Goal: Information Seeking & Learning: Learn about a topic

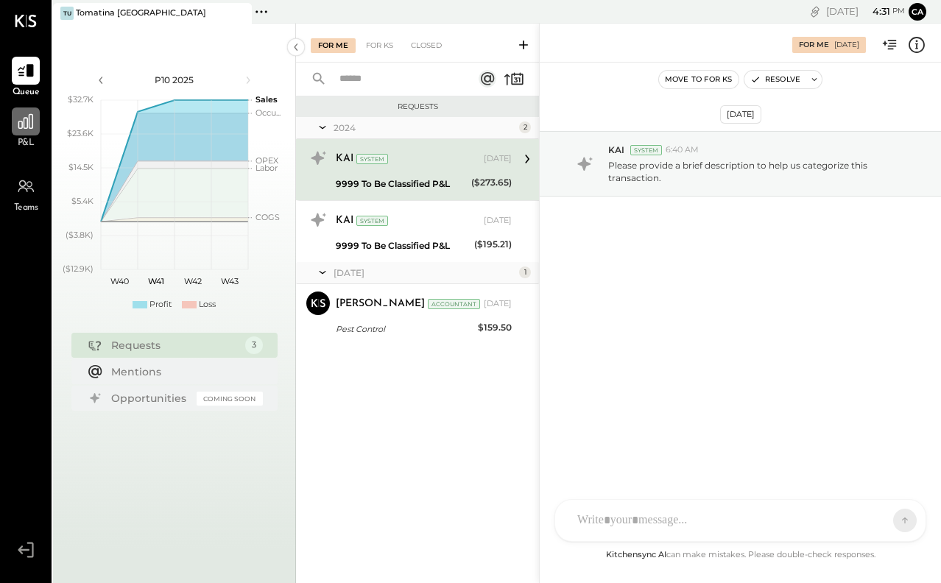
click at [35, 127] on div at bounding box center [26, 122] width 28 height 28
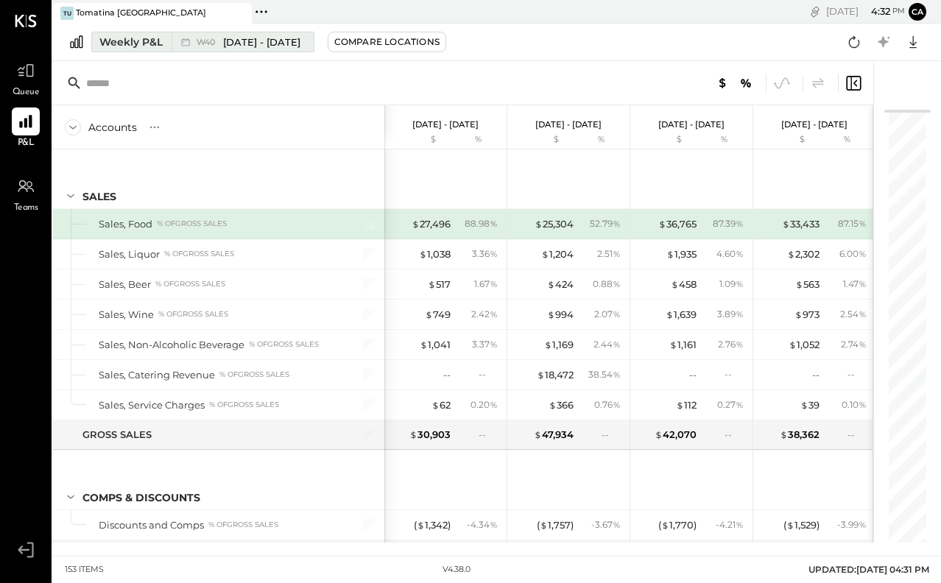
click at [297, 46] on span "[DATE] - [DATE]" at bounding box center [261, 42] width 77 height 14
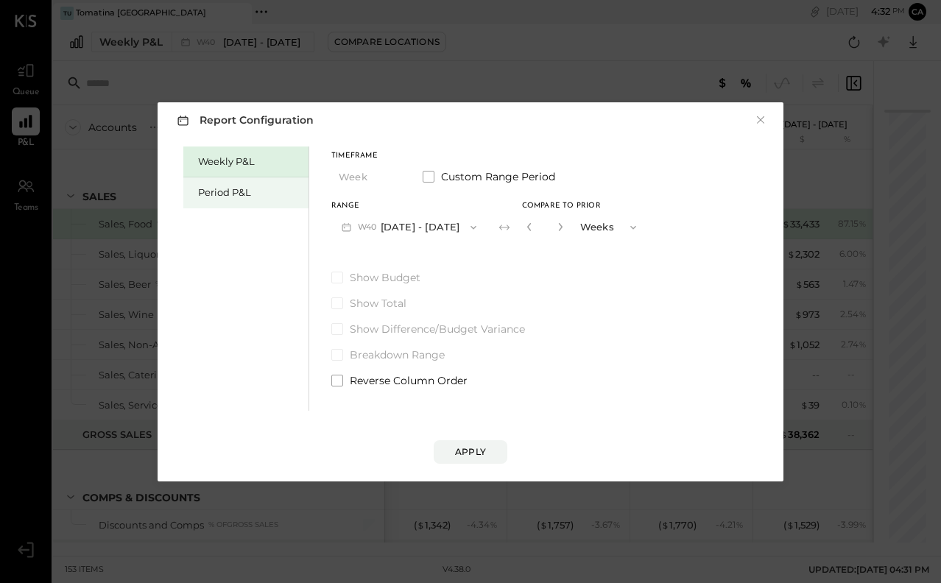
click at [254, 183] on div "Period P&L" at bounding box center [245, 192] width 125 height 31
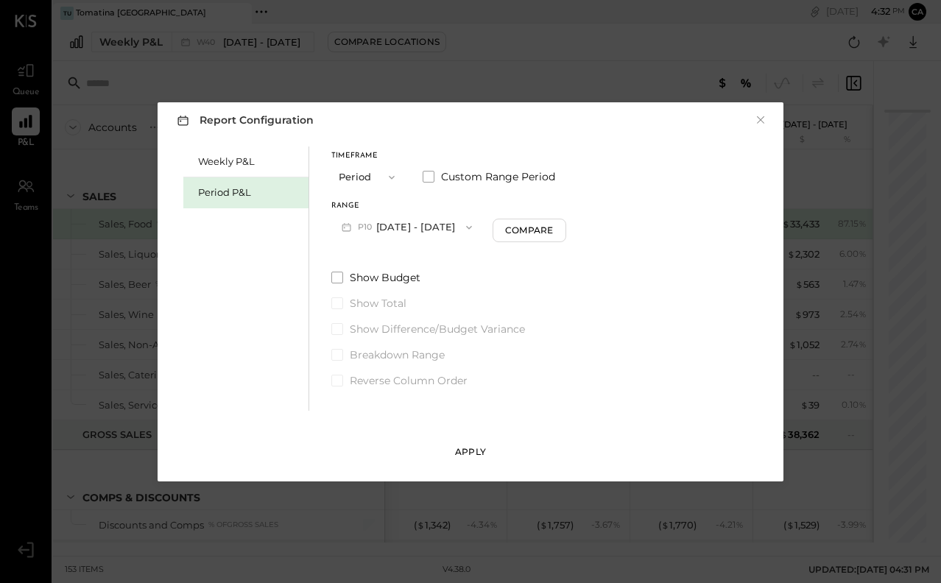
click at [471, 445] on button "Apply" at bounding box center [471, 452] width 74 height 24
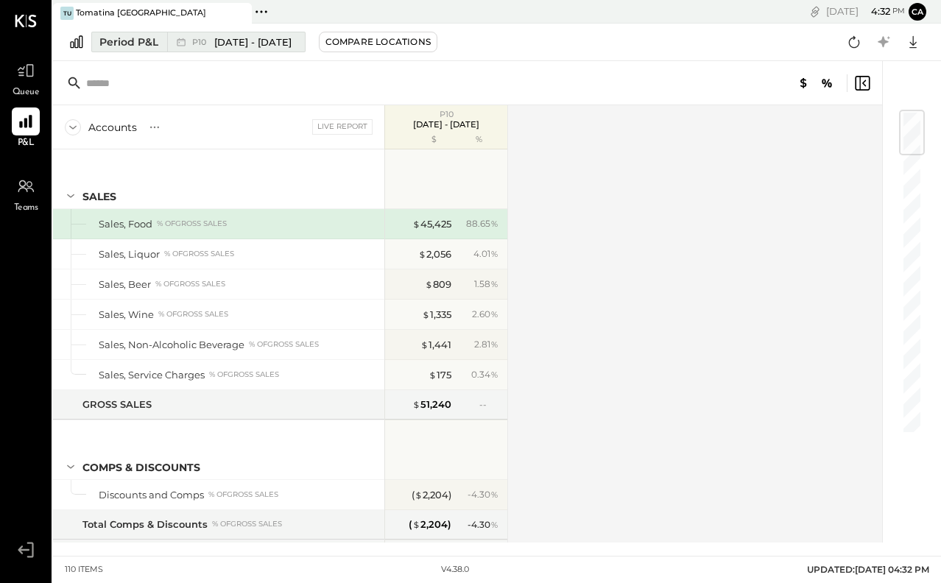
click at [264, 43] on span "[DATE] - [DATE]" at bounding box center [252, 42] width 77 height 14
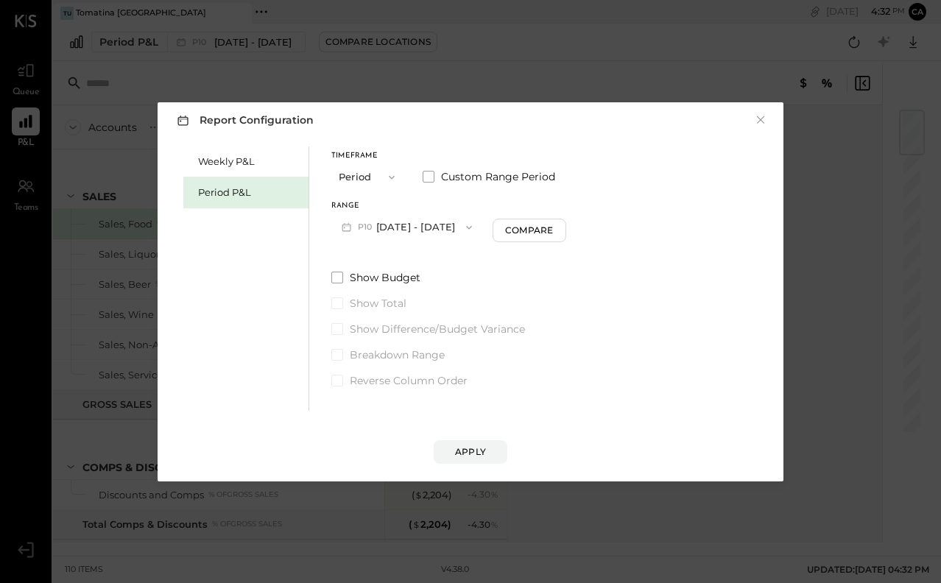
click at [348, 228] on icon "button" at bounding box center [346, 226] width 15 height 15
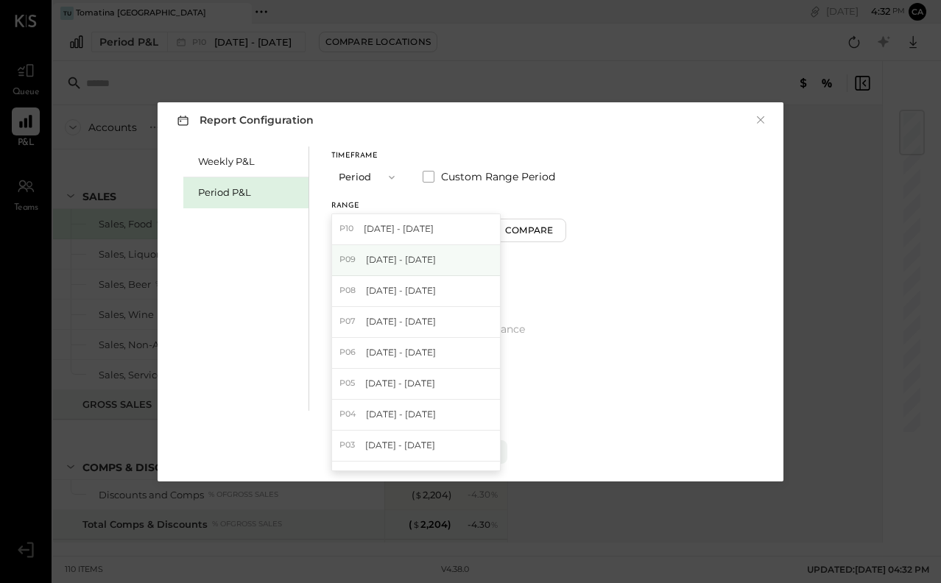
click at [367, 262] on span "[DATE] - [DATE]" at bounding box center [401, 259] width 70 height 13
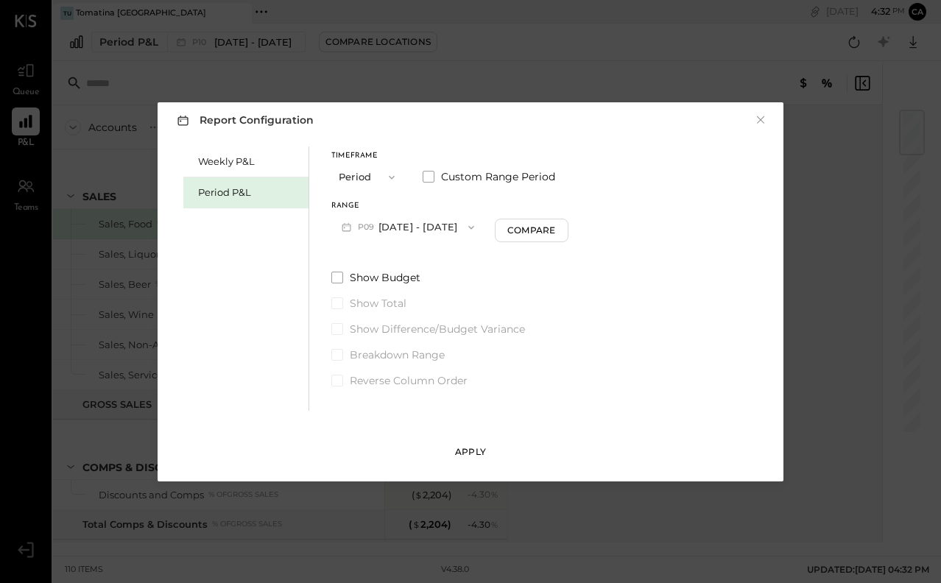
click at [477, 449] on div "Apply" at bounding box center [470, 451] width 31 height 13
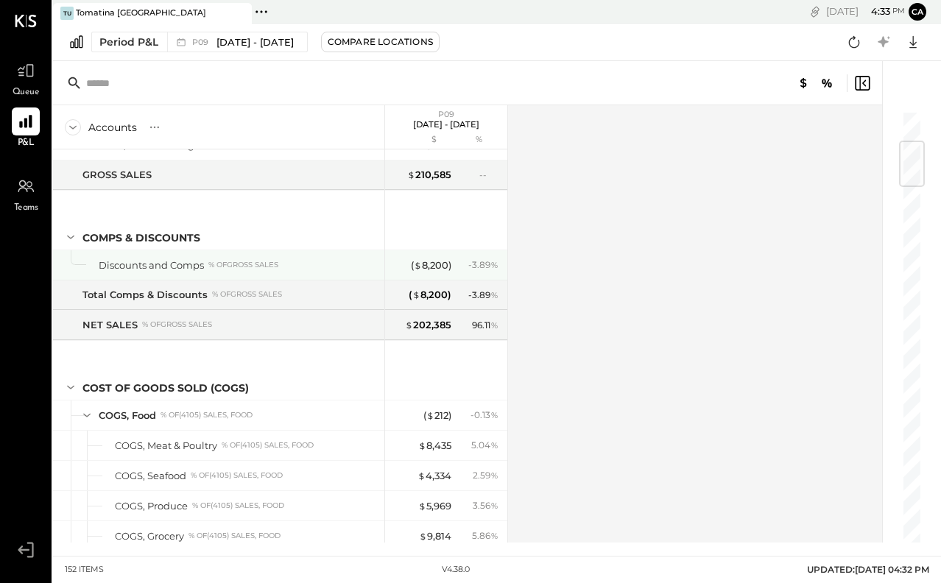
scroll to position [287, 0]
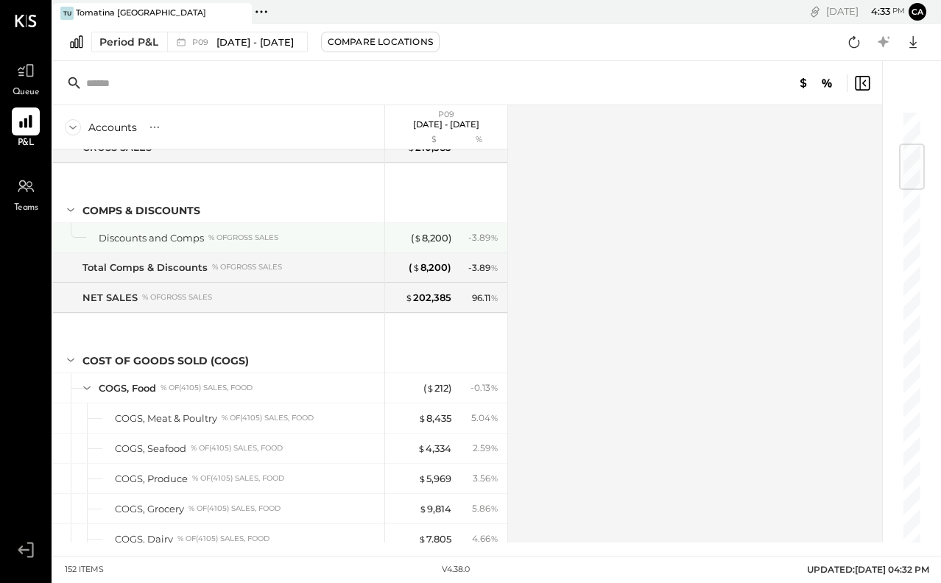
click at [359, 233] on div "Discounts and Comps % of GROSS SALES" at bounding box center [239, 238] width 280 height 14
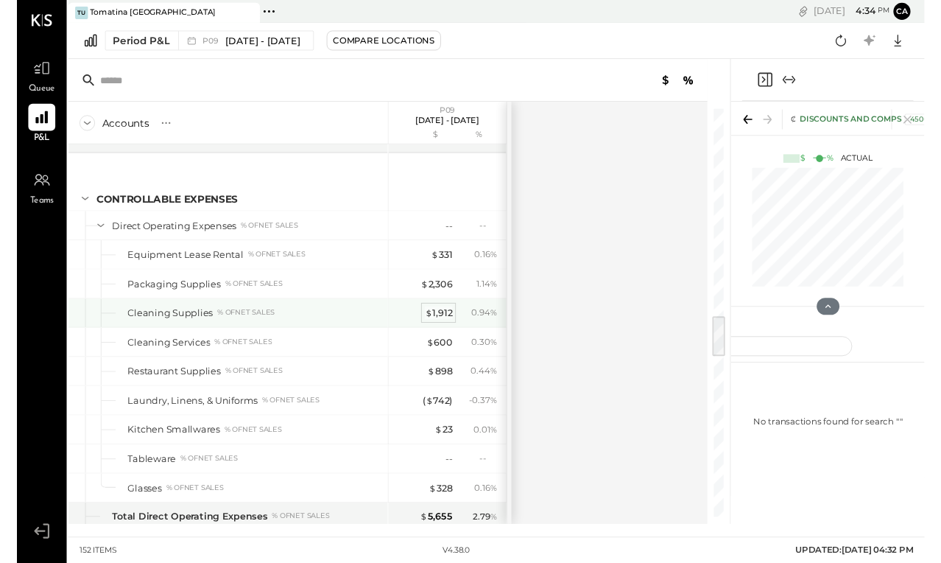
scroll to position [2053, 0]
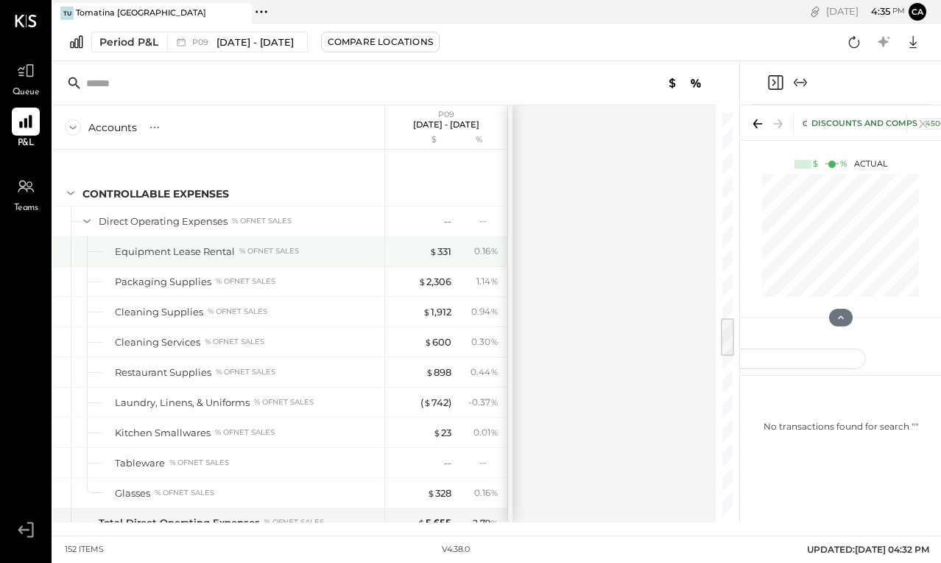
click at [362, 254] on div "Equipment Lease Rental % of NET SALES" at bounding box center [247, 251] width 264 height 14
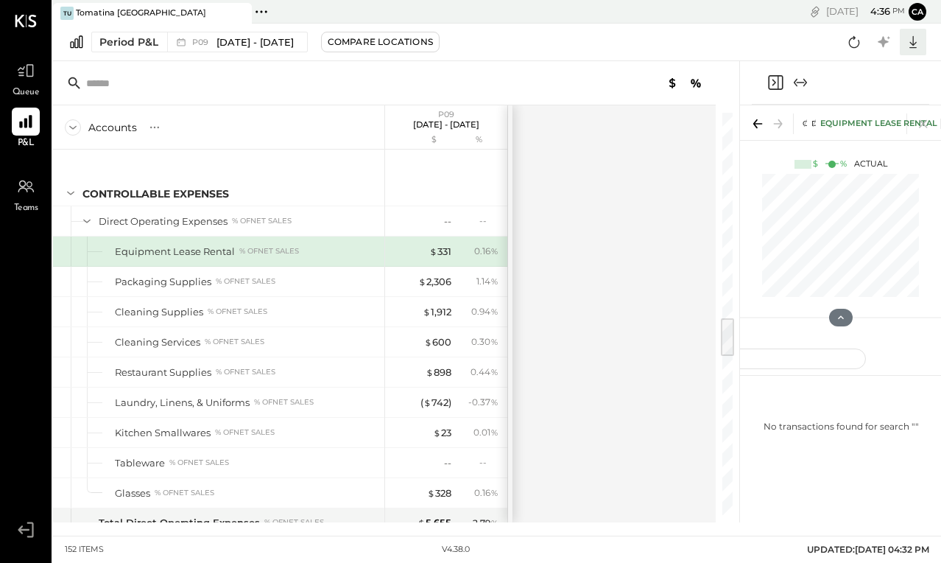
click at [912, 46] on icon at bounding box center [912, 41] width 19 height 19
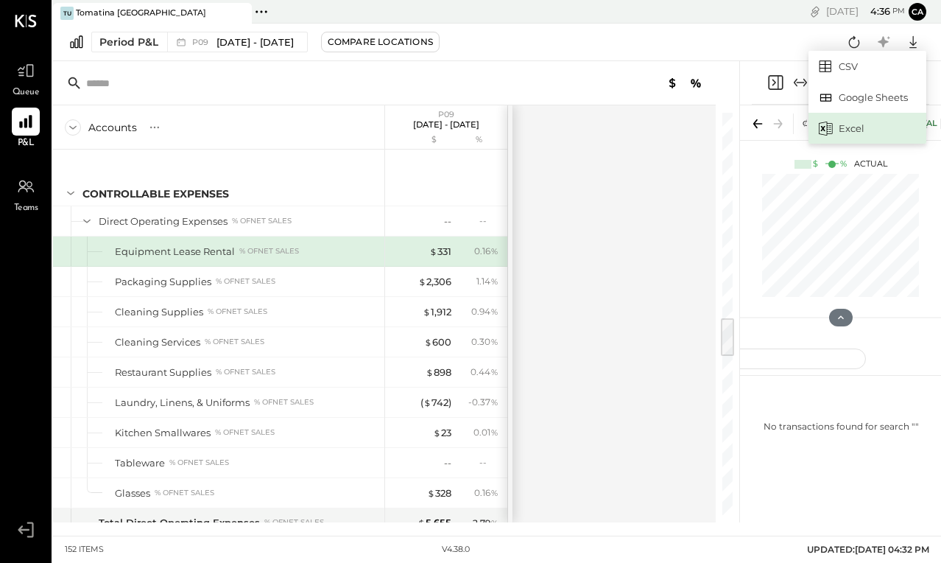
click at [864, 130] on div "Excel" at bounding box center [868, 128] width 118 height 31
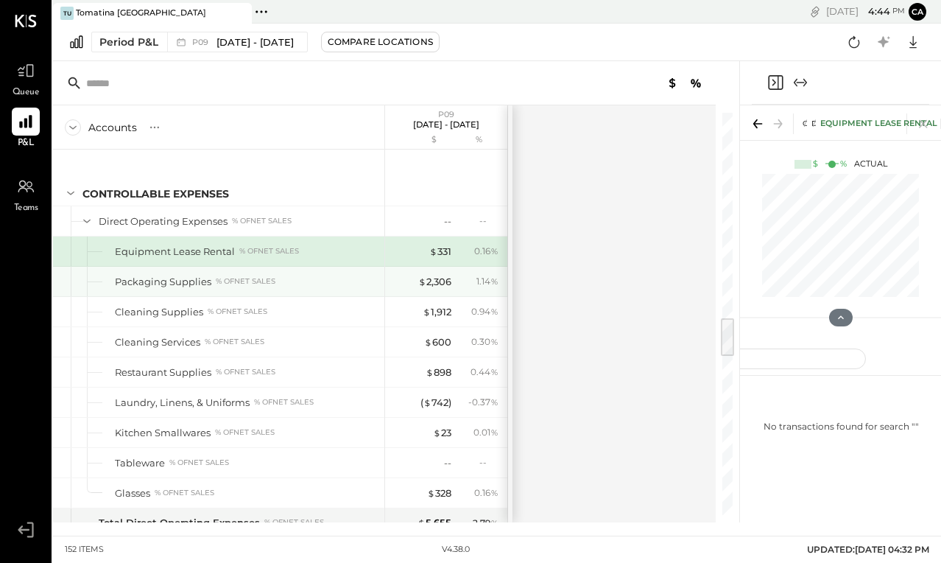
click at [207, 277] on div "Packaging Supplies" at bounding box center [163, 282] width 96 height 14
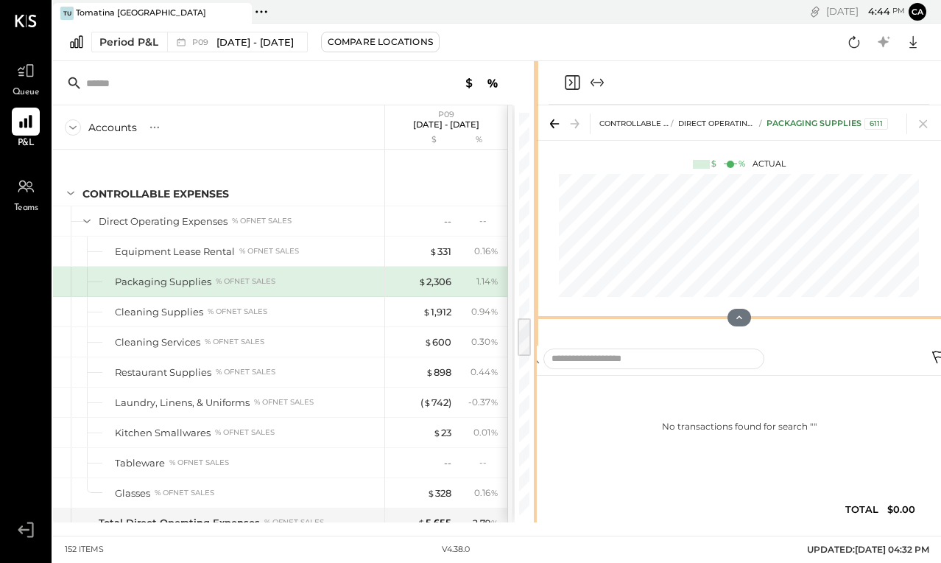
drag, startPoint x: 739, startPoint y: 304, endPoint x: 538, endPoint y: 320, distance: 202.3
click at [538, 320] on div "Accounts S % GL P09 [DATE] - [DATE] $ % SALES Sales, Food % of GROSS SALES Sale…" at bounding box center [497, 291] width 888 height 461
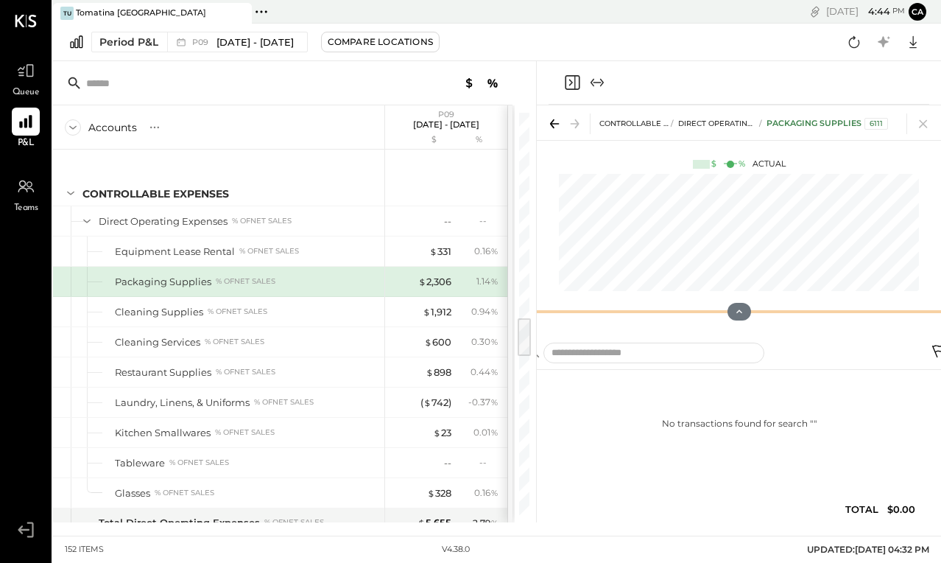
drag, startPoint x: 744, startPoint y: 317, endPoint x: 766, endPoint y: 314, distance: 21.6
click at [766, 314] on div "CONTROLLABLE EXPENSES Direct Operating Expenses Packaging Supplies 6111 $ % Act…" at bounding box center [739, 313] width 404 height 417
click at [367, 284] on div "Packaging Supplies % of NET SALES" at bounding box center [247, 282] width 264 height 14
click at [440, 282] on div "$ 2,306" at bounding box center [434, 282] width 33 height 14
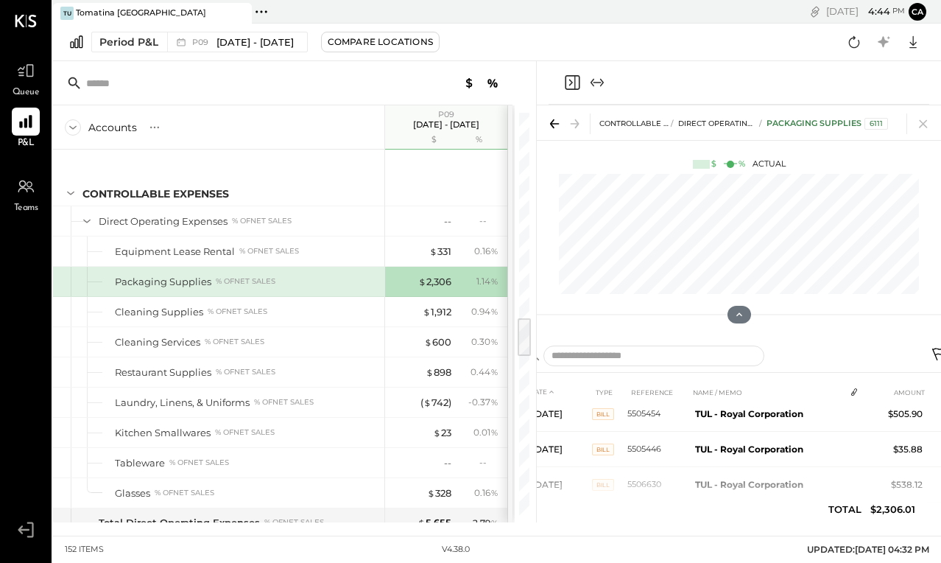
scroll to position [79, 0]
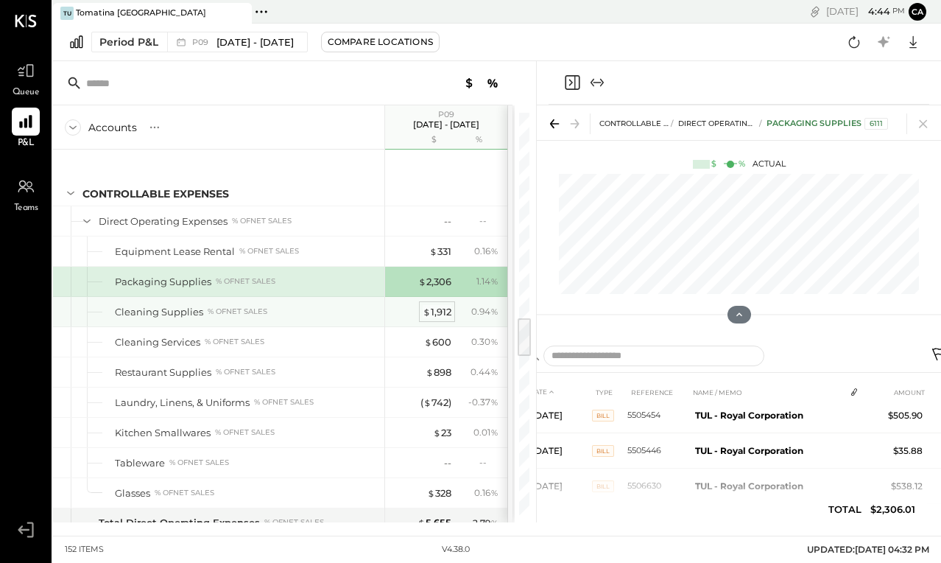
click at [435, 313] on div "$ 1,912" at bounding box center [437, 312] width 29 height 14
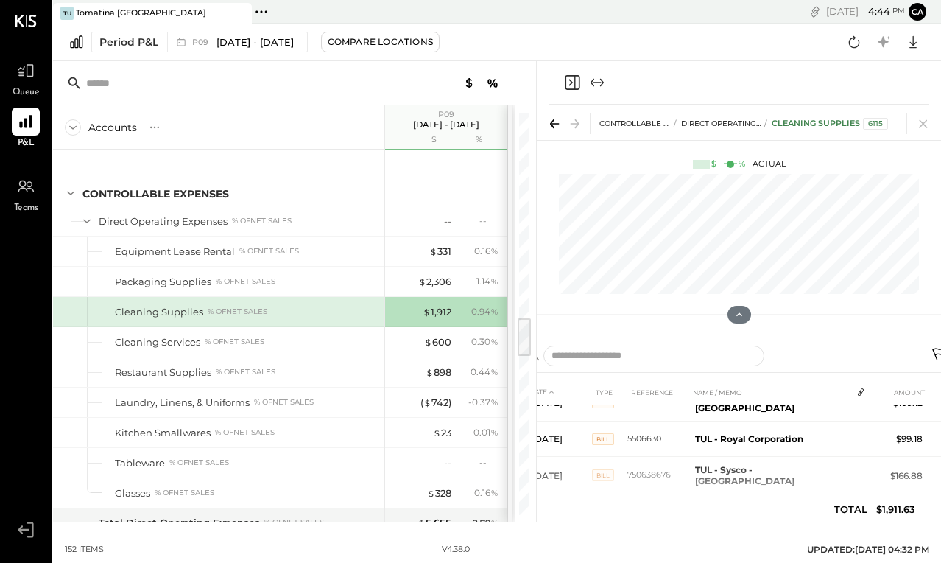
scroll to position [280, 0]
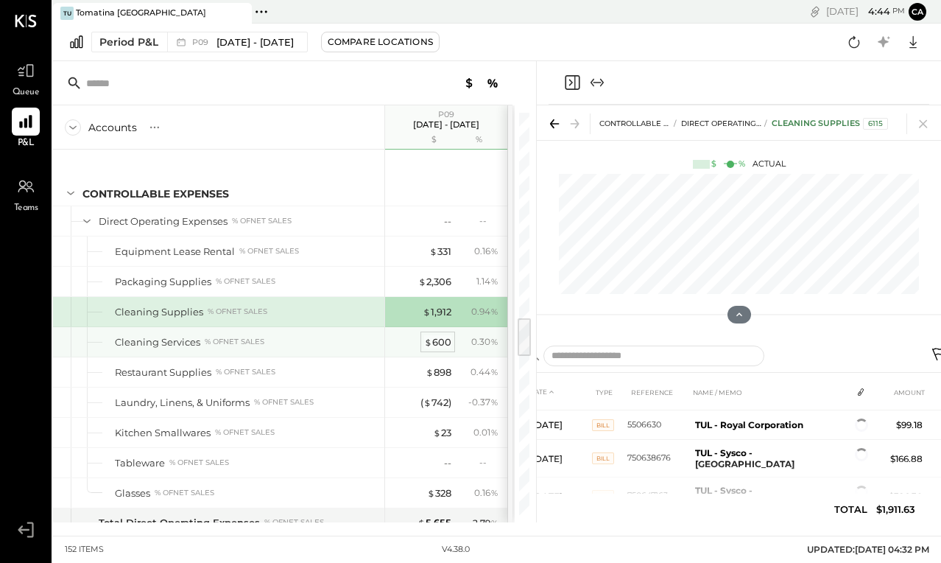
click at [434, 342] on div "$ 600" at bounding box center [437, 342] width 27 height 14
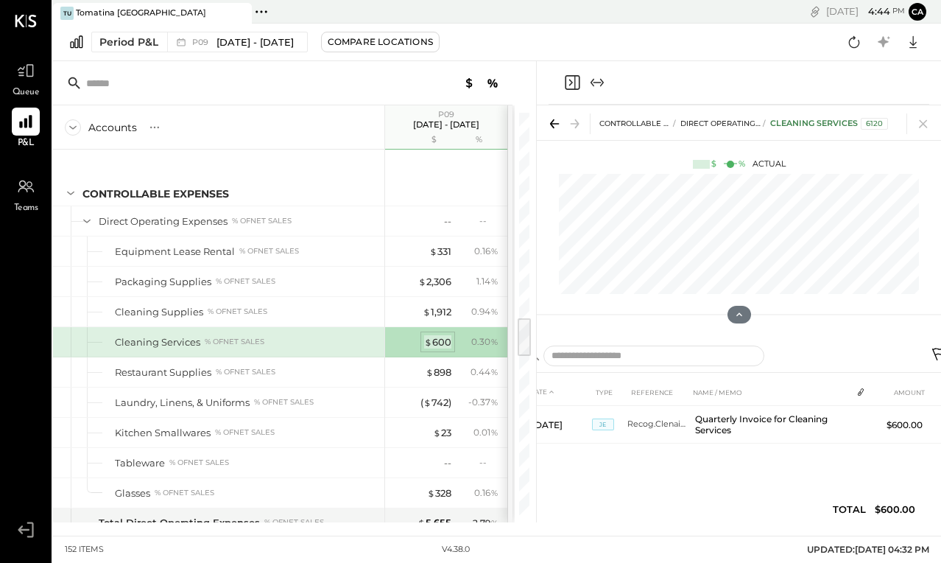
scroll to position [0, 0]
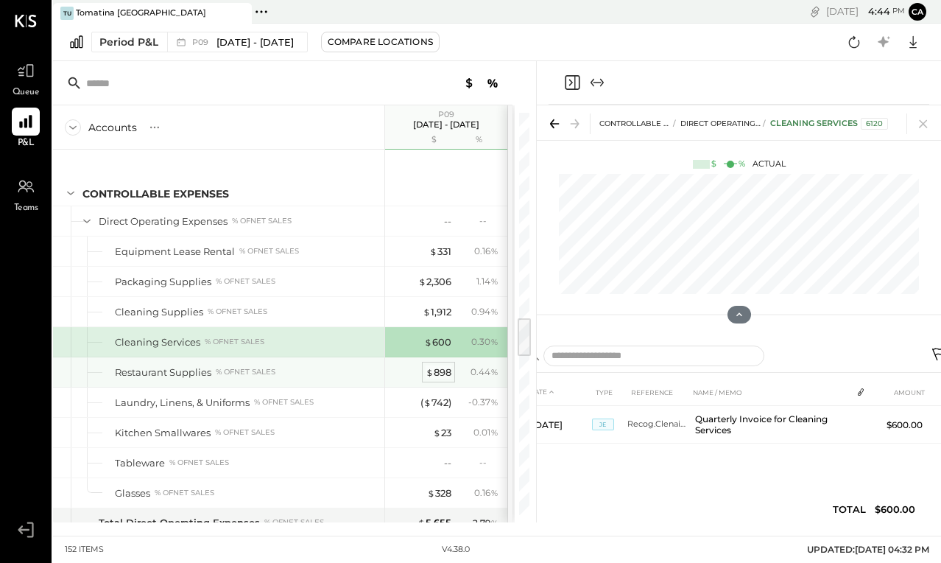
click at [445, 370] on div "$ 898" at bounding box center [439, 372] width 26 height 14
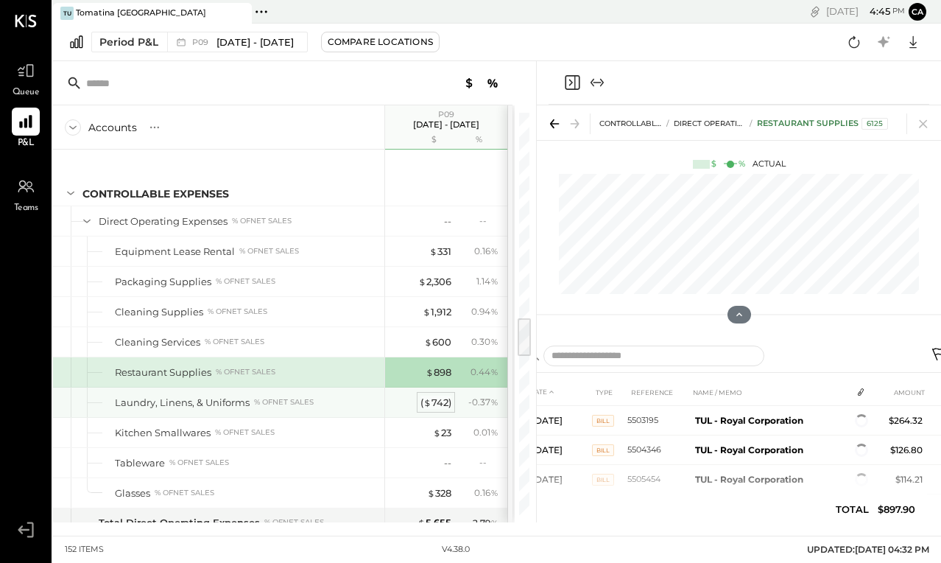
click at [440, 401] on div "( $ 742 )" at bounding box center [435, 402] width 31 height 14
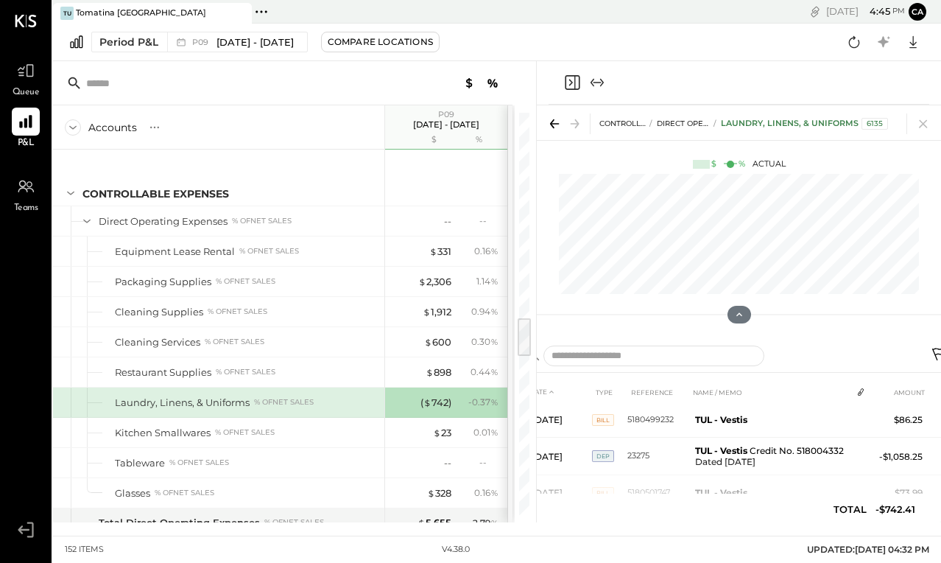
scroll to position [28, 0]
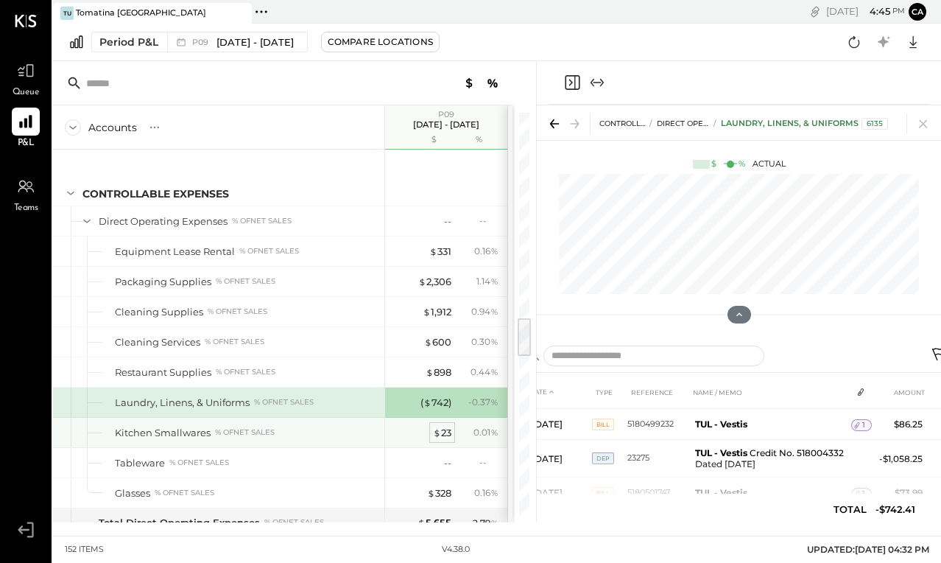
click at [445, 434] on div "$ 23" at bounding box center [442, 433] width 18 height 14
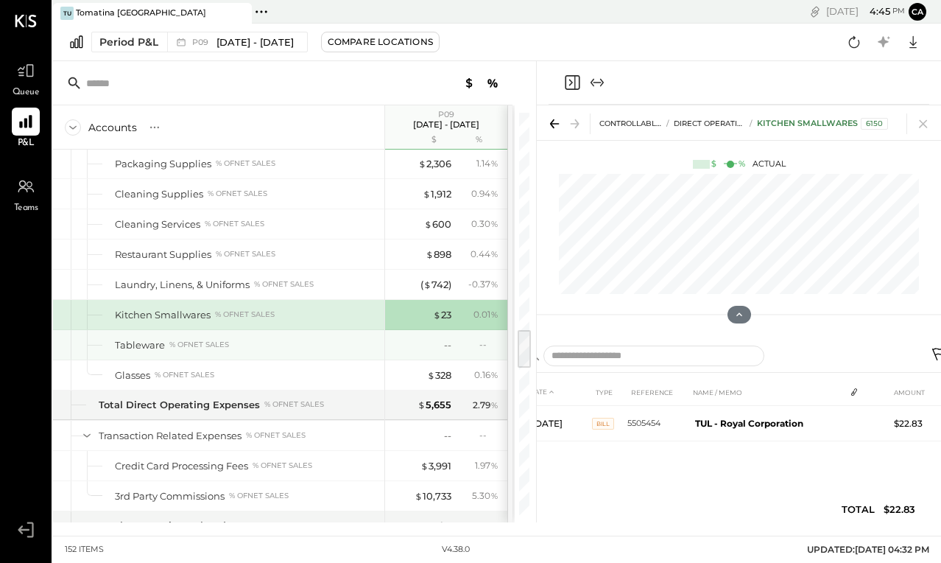
scroll to position [2172, 0]
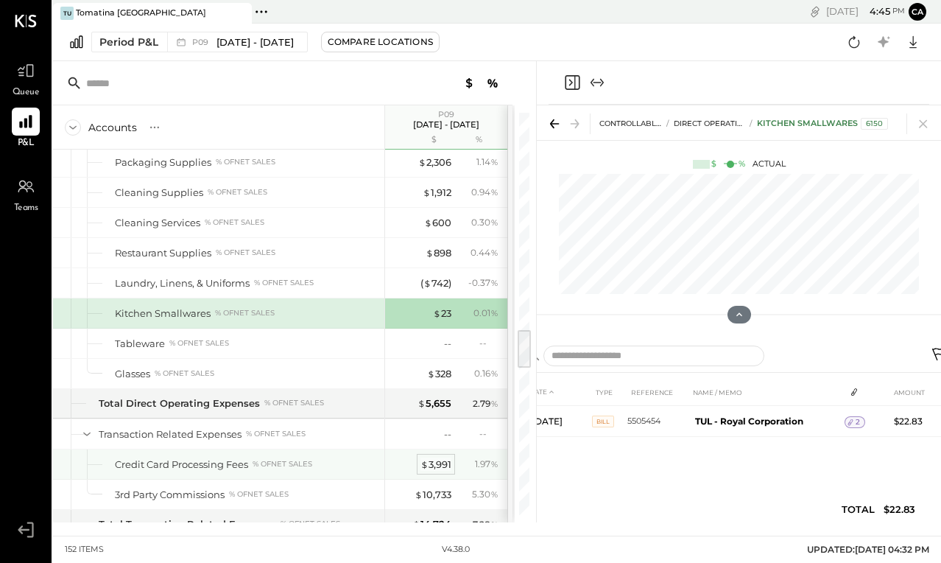
click at [441, 470] on div "$ 3,991" at bounding box center [435, 464] width 31 height 14
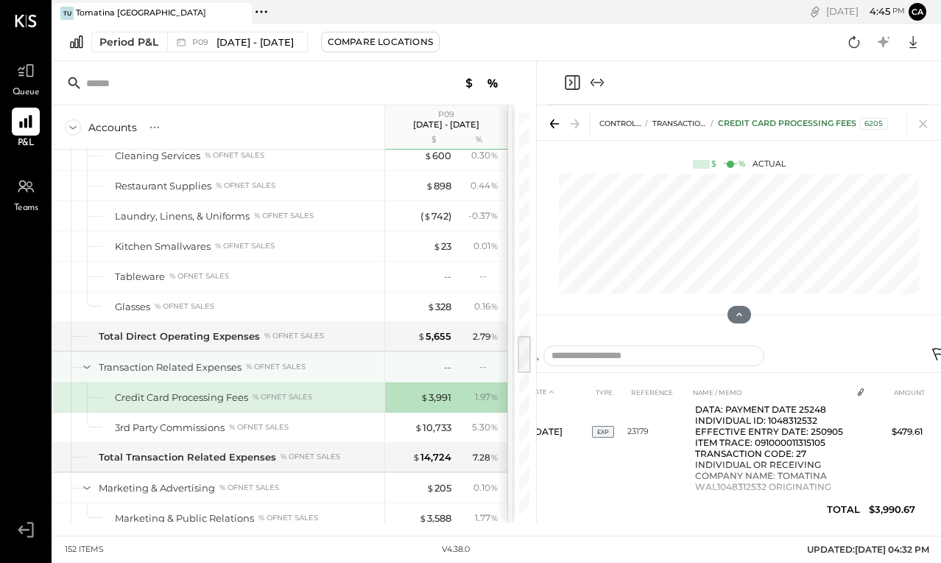
scroll to position [2239, 0]
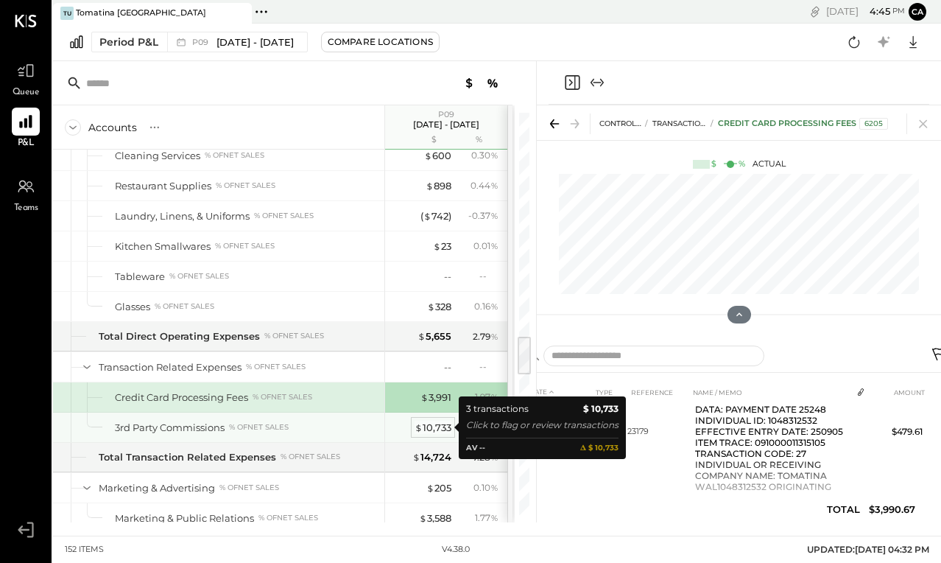
click at [439, 427] on div "$ 10,733" at bounding box center [433, 427] width 37 height 14
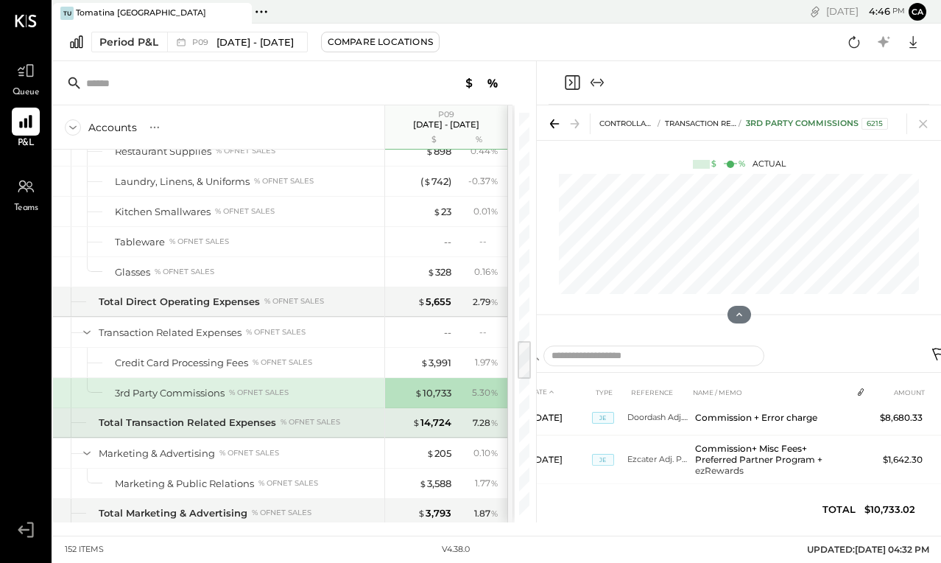
scroll to position [2299, 0]
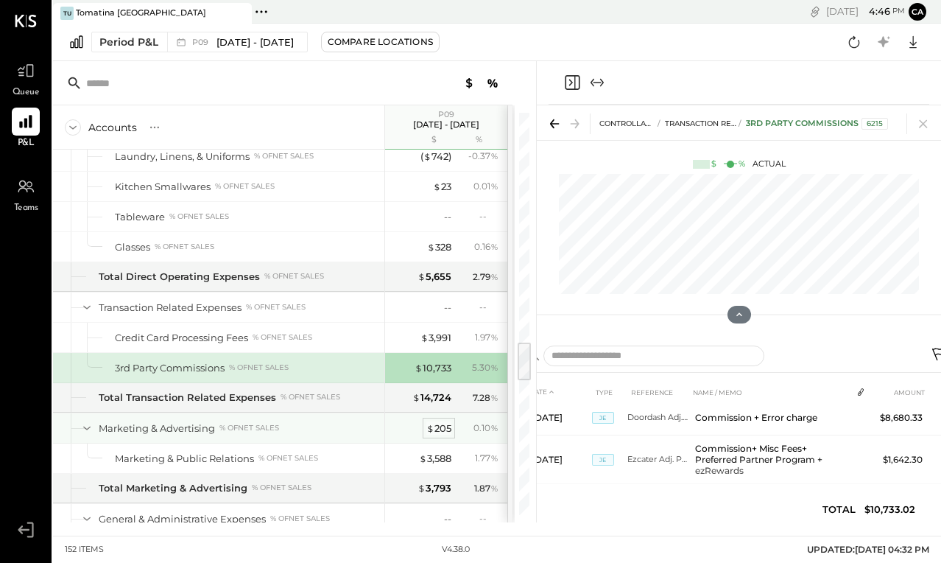
click at [445, 431] on div "$ 205" at bounding box center [438, 428] width 25 height 14
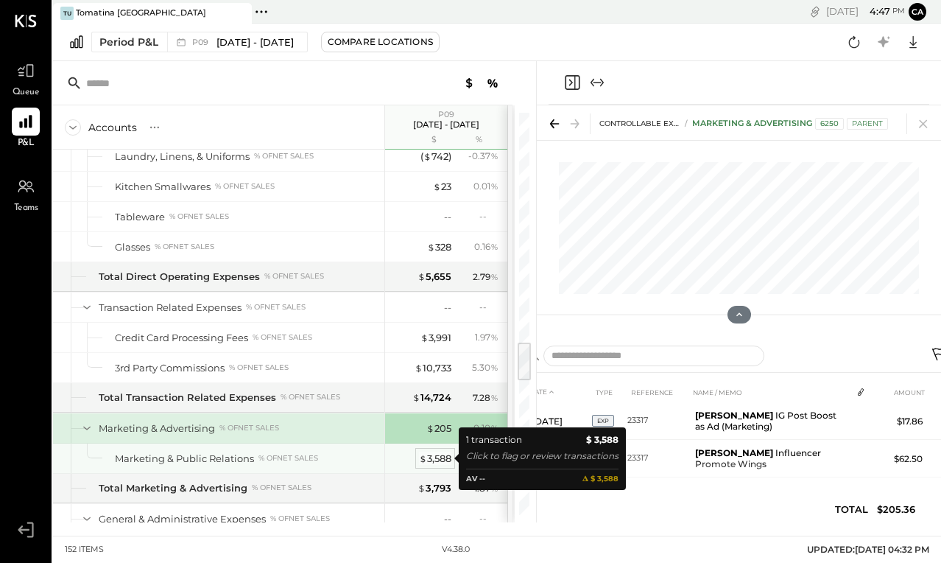
click at [429, 460] on div "$ 3,588" at bounding box center [435, 458] width 32 height 14
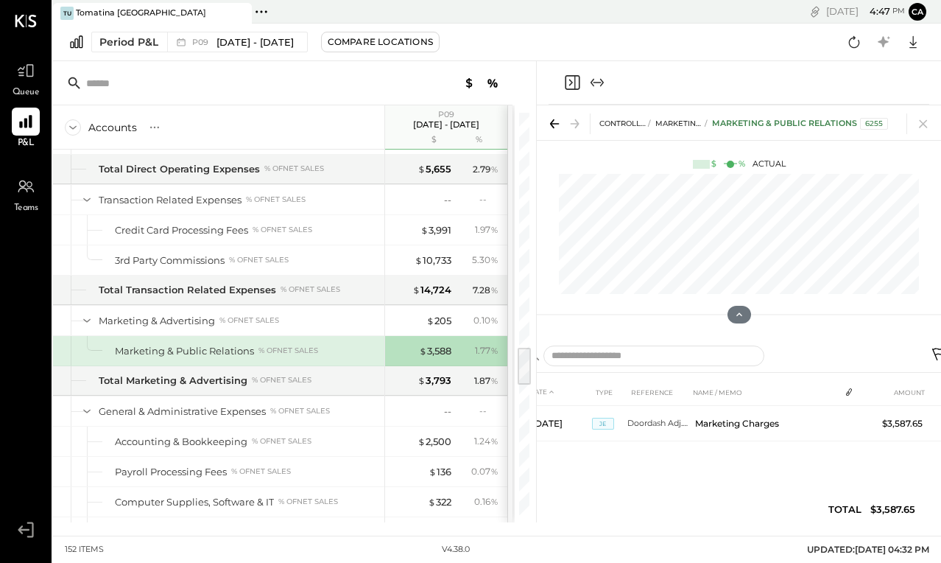
scroll to position [2414, 0]
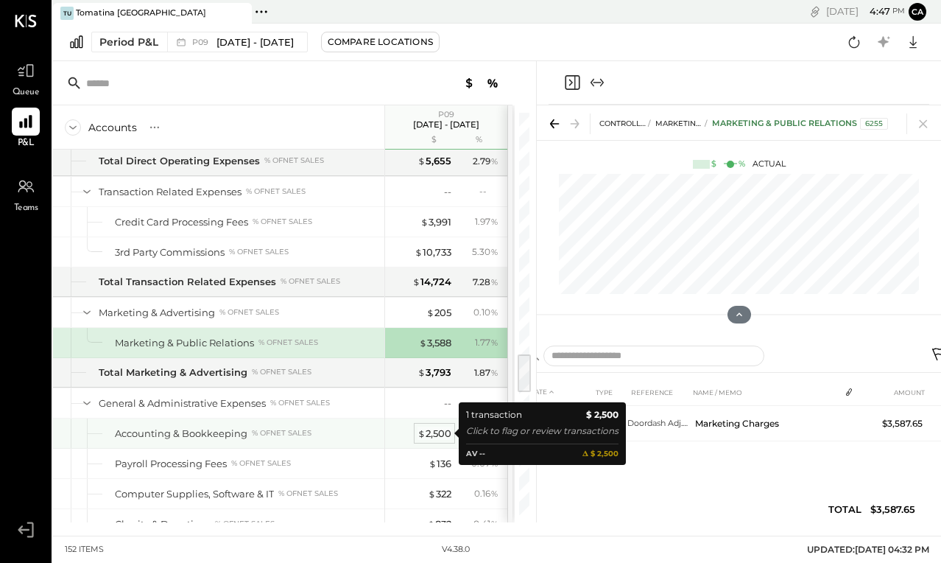
click at [434, 438] on div "$ 2,500" at bounding box center [435, 433] width 34 height 14
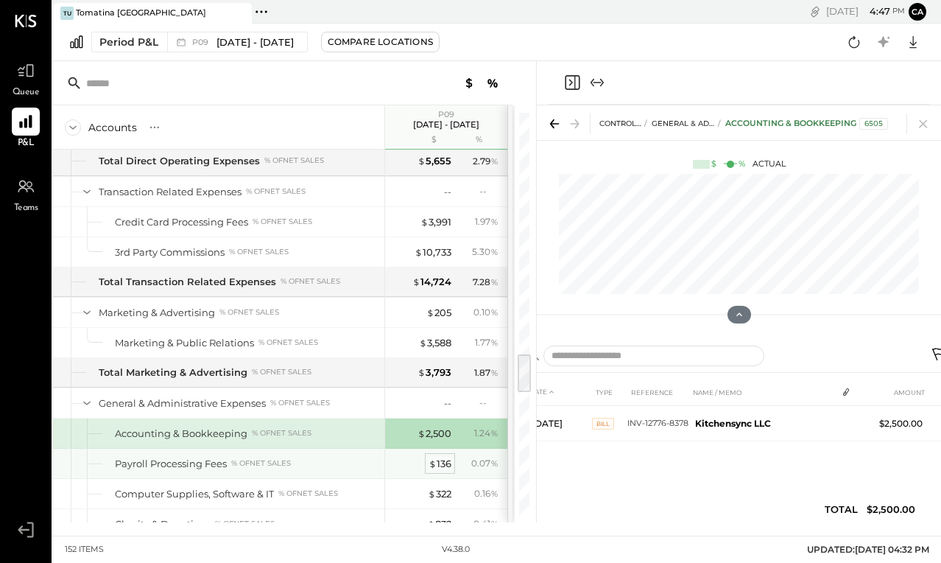
click at [439, 463] on div "$ 136" at bounding box center [440, 464] width 23 height 14
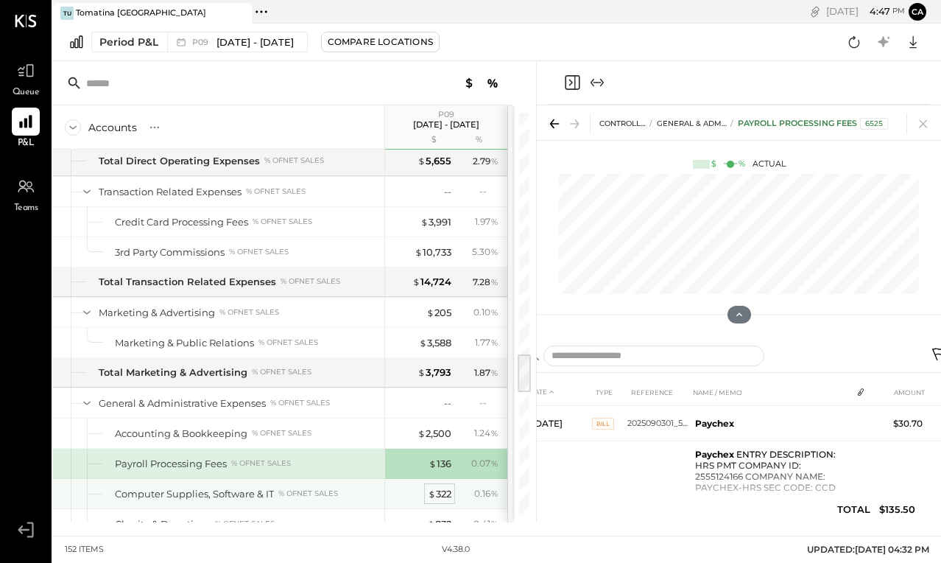
click at [448, 487] on div "$ 322" at bounding box center [440, 494] width 24 height 14
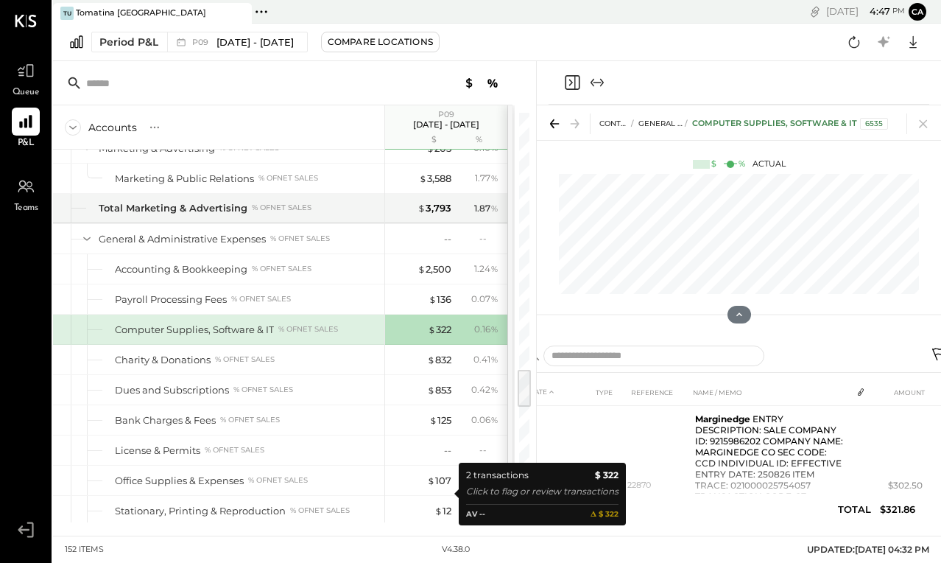
scroll to position [2580, 0]
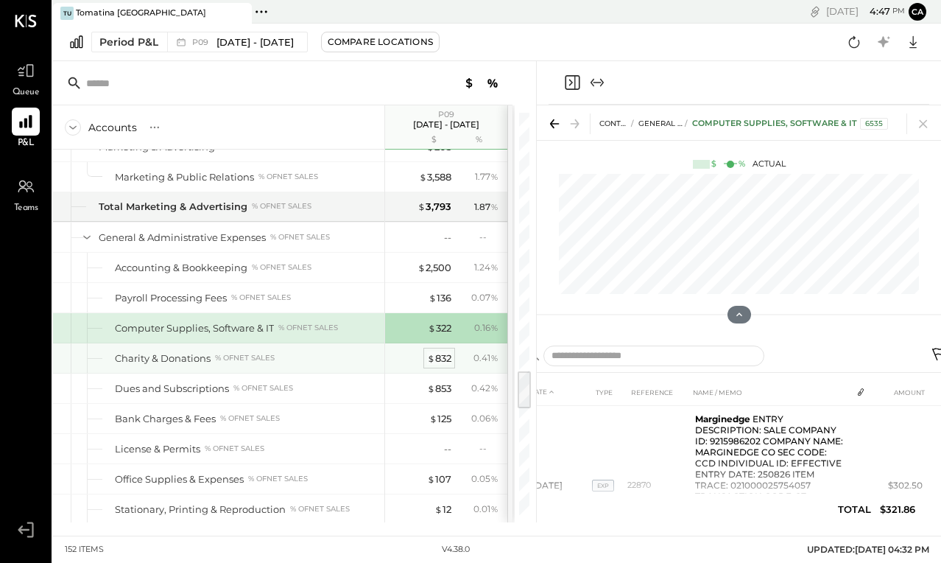
click at [437, 354] on div "$ 832" at bounding box center [439, 358] width 24 height 14
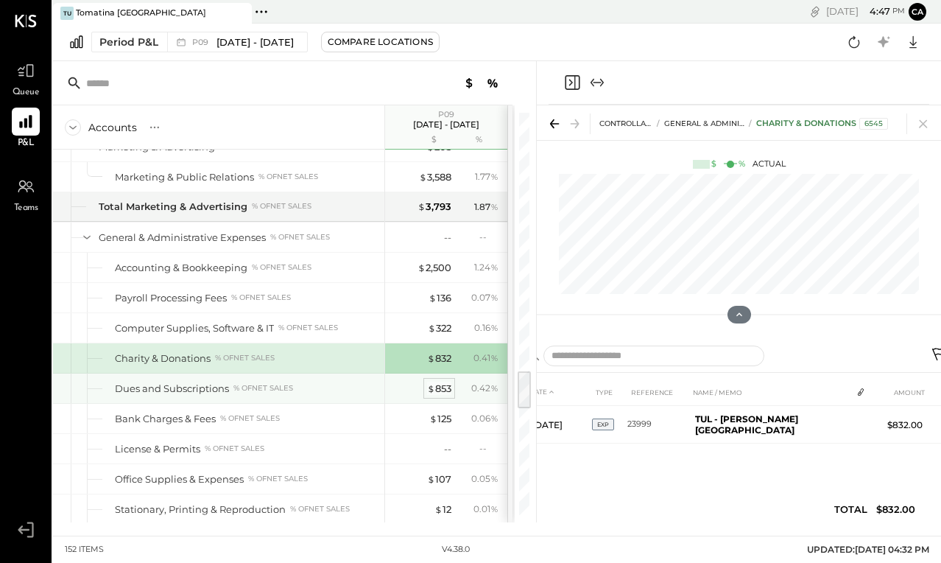
click at [445, 391] on div "$ 853" at bounding box center [439, 388] width 24 height 14
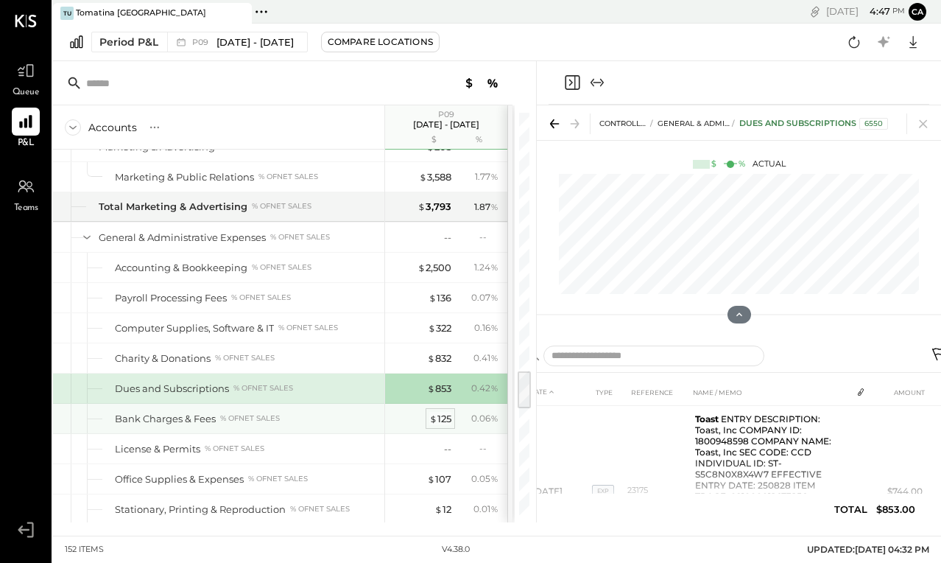
click at [444, 416] on div "$ 125" at bounding box center [440, 419] width 22 height 14
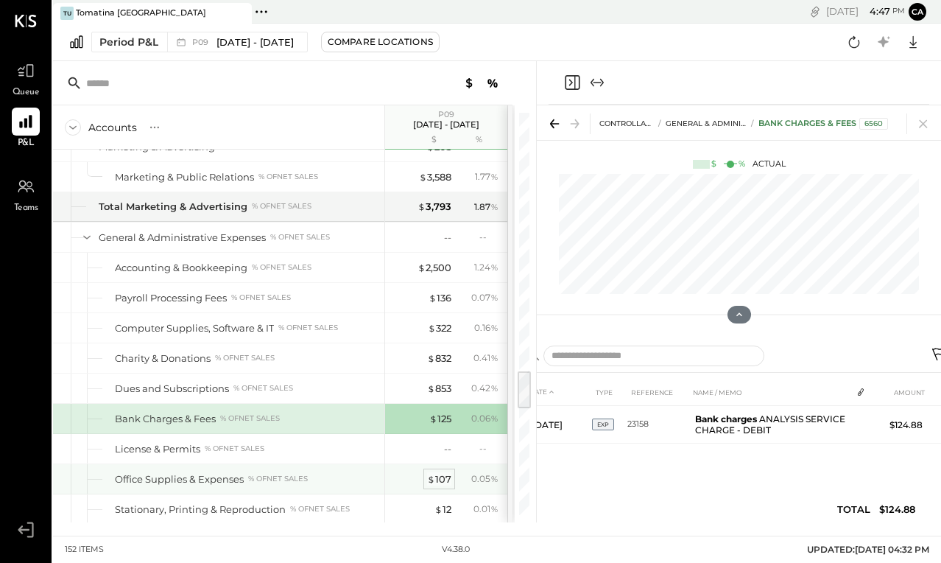
click at [441, 483] on div "$ 107" at bounding box center [439, 479] width 24 height 14
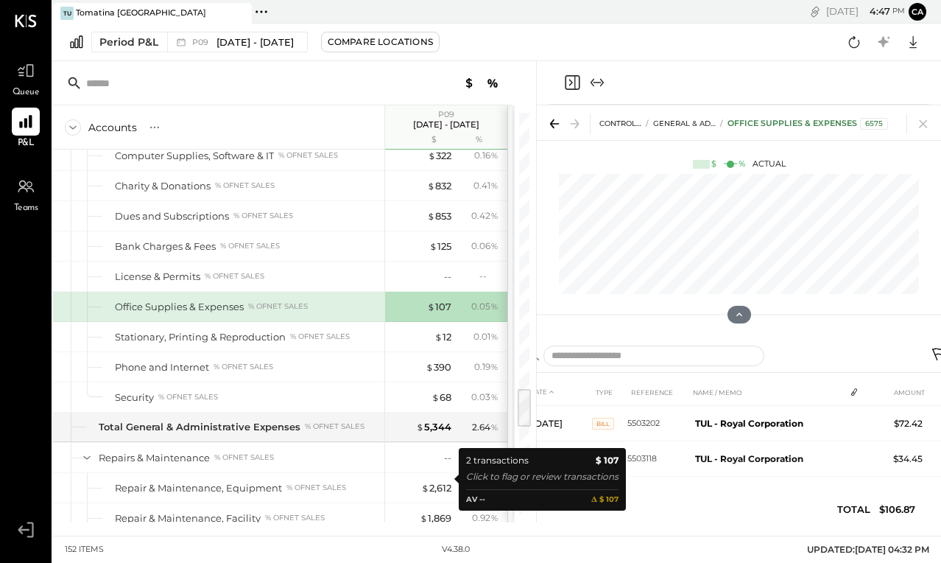
scroll to position [2759, 0]
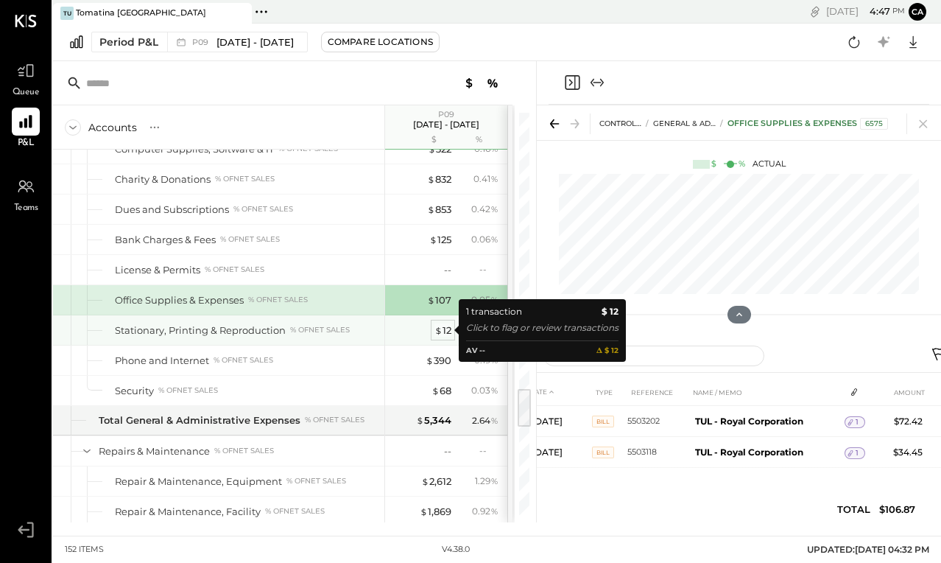
click at [445, 332] on div "$ 12" at bounding box center [442, 330] width 17 height 14
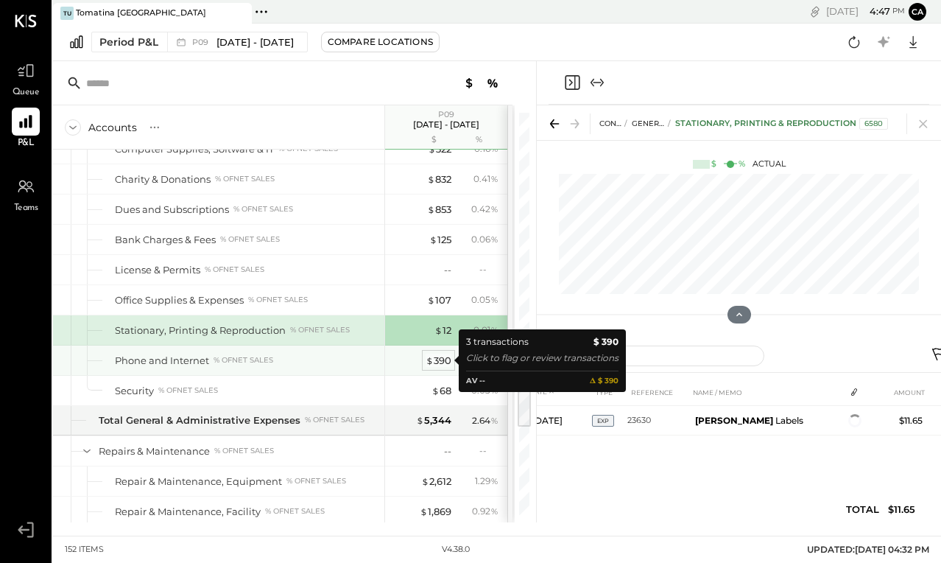
click at [445, 360] on div "$ 390" at bounding box center [439, 360] width 26 height 14
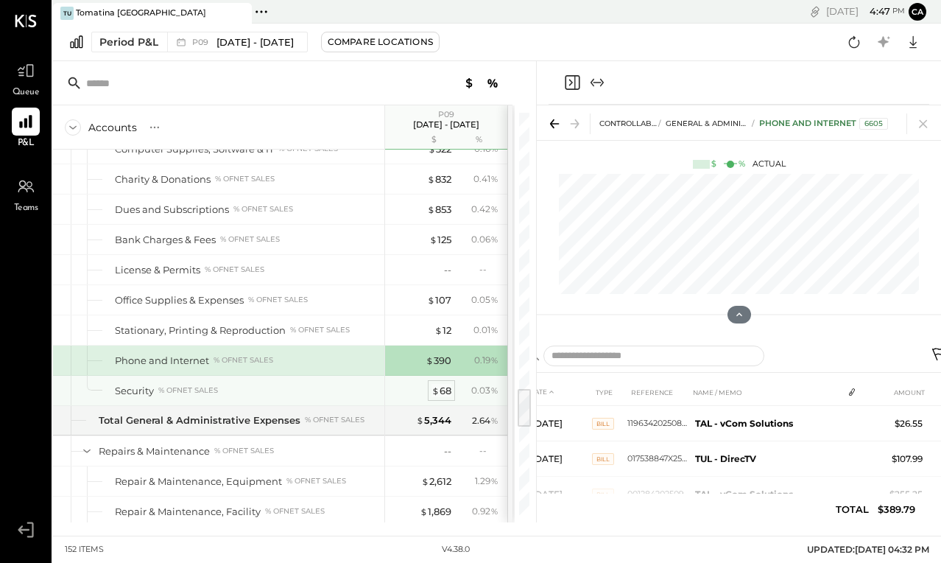
click at [443, 391] on div "$ 68" at bounding box center [441, 391] width 20 height 14
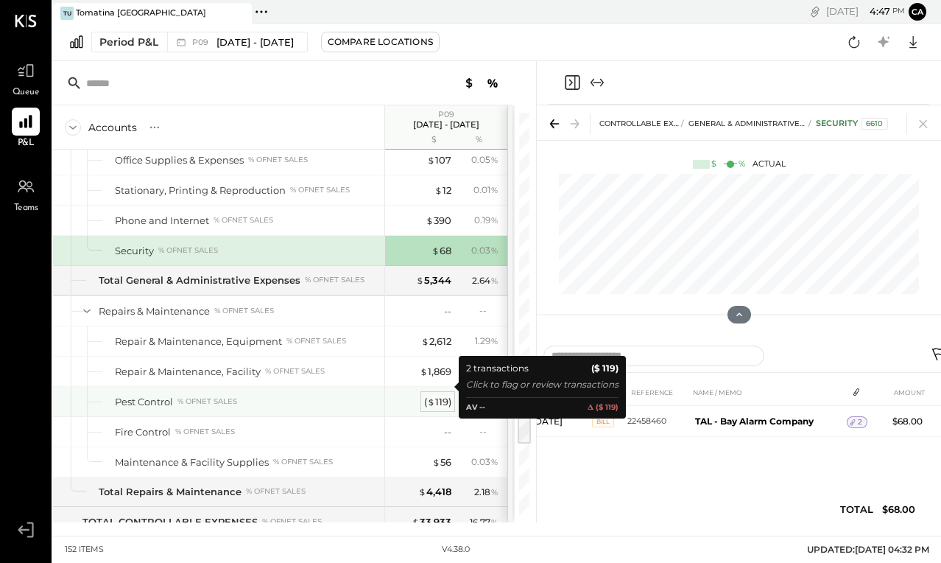
scroll to position [2939, 0]
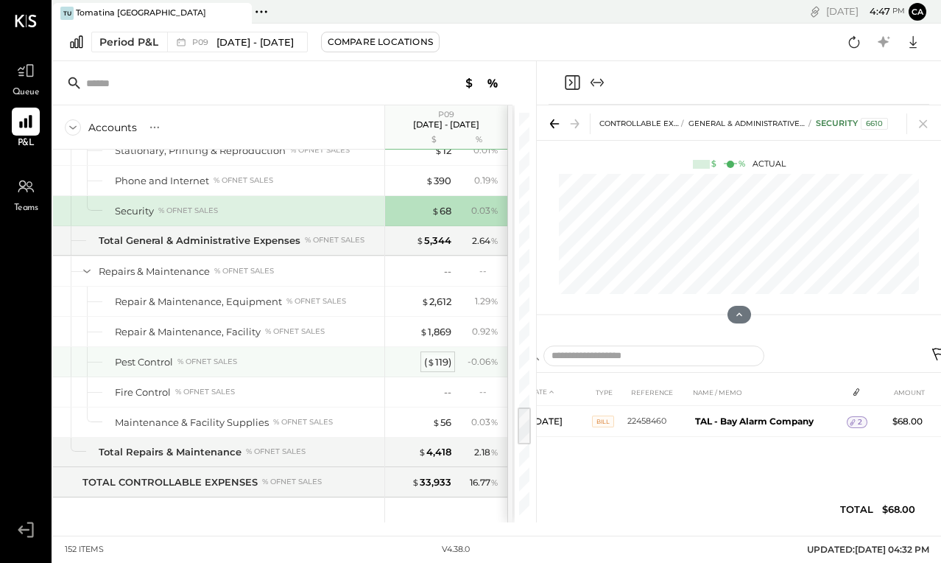
click at [430, 365] on span "$" at bounding box center [431, 362] width 8 height 12
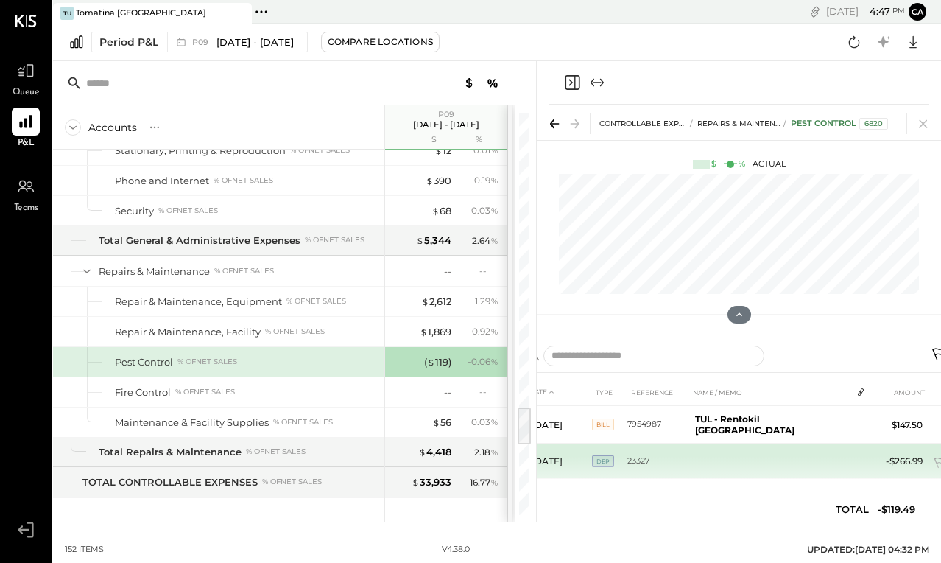
click at [817, 445] on td at bounding box center [770, 460] width 162 height 35
click at [612, 455] on span "DEP" at bounding box center [603, 461] width 22 height 12
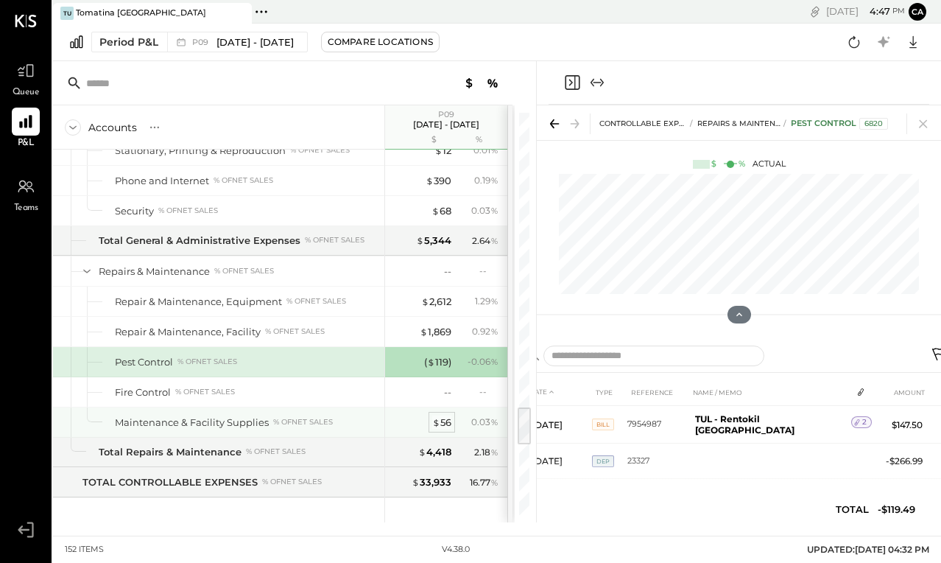
click at [444, 423] on div "$ 56" at bounding box center [441, 422] width 19 height 14
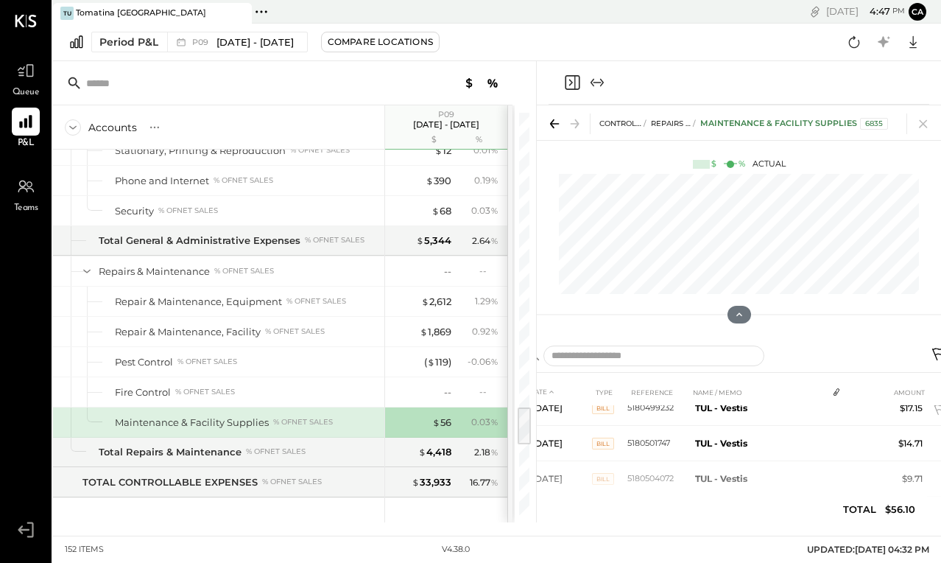
scroll to position [50, 0]
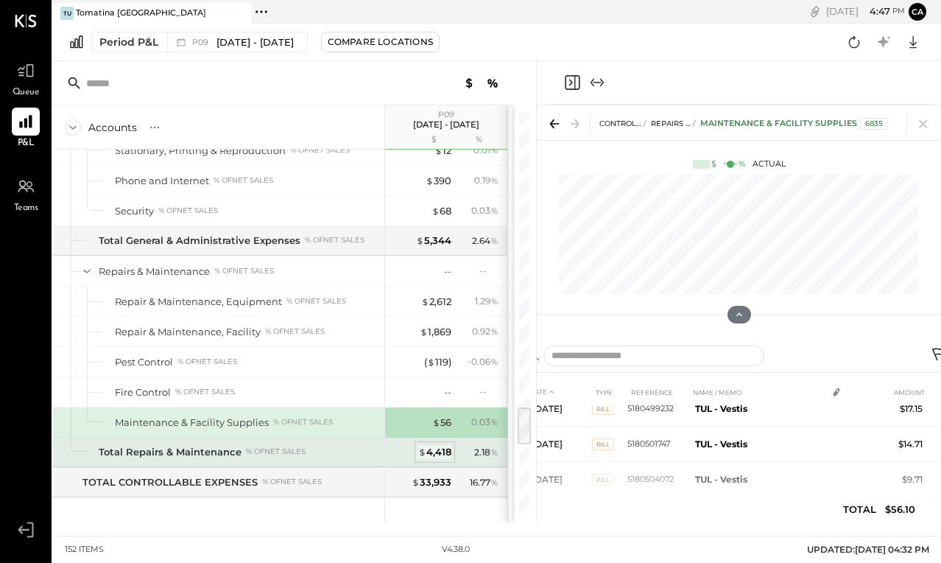
click at [443, 450] on div "$ 4,418" at bounding box center [434, 452] width 33 height 14
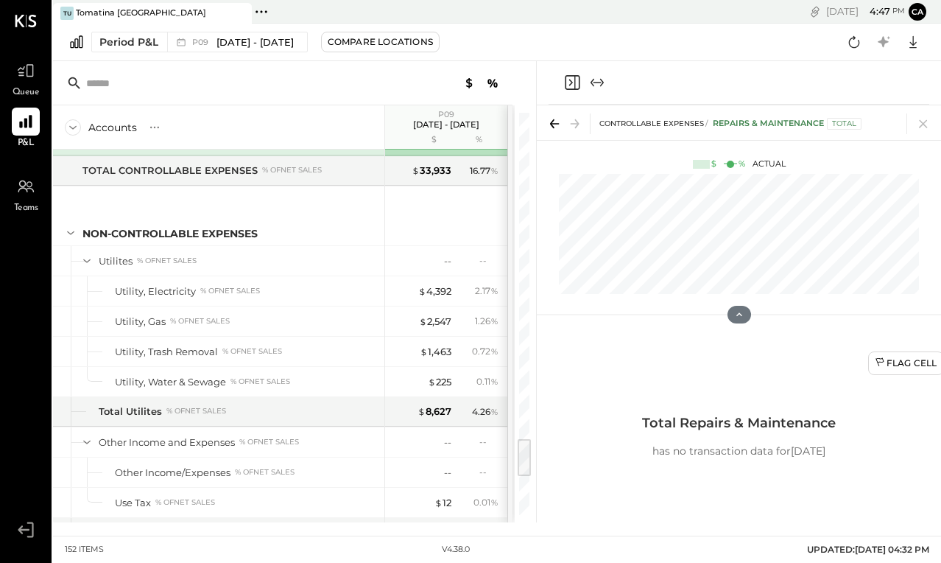
scroll to position [3263, 0]
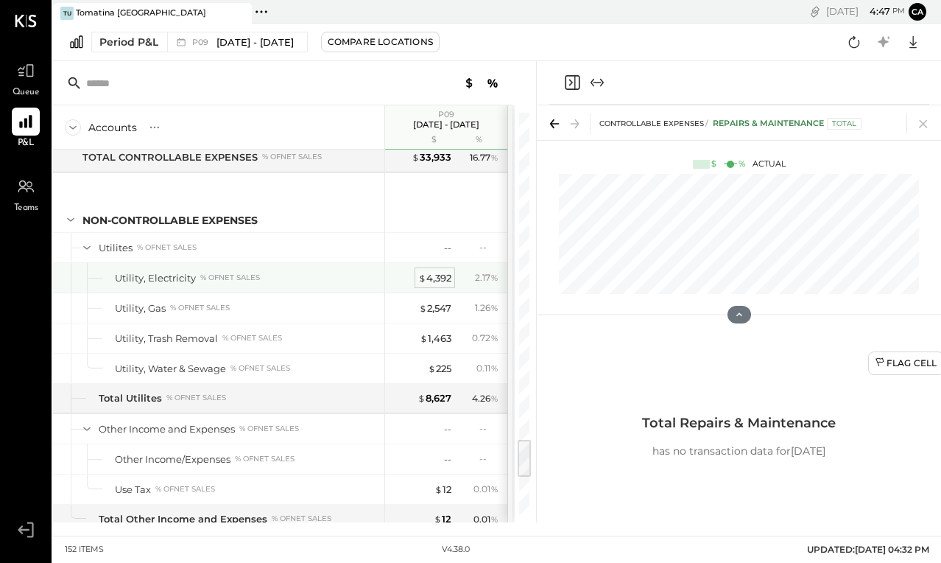
click at [443, 277] on div "$ 4,392" at bounding box center [434, 278] width 33 height 14
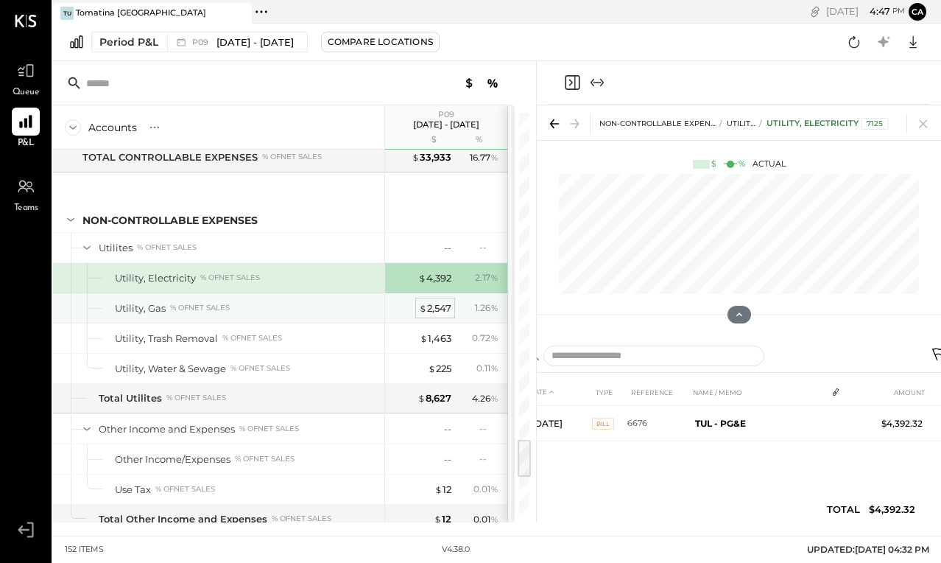
click at [446, 312] on div "$ 2,547" at bounding box center [435, 308] width 32 height 14
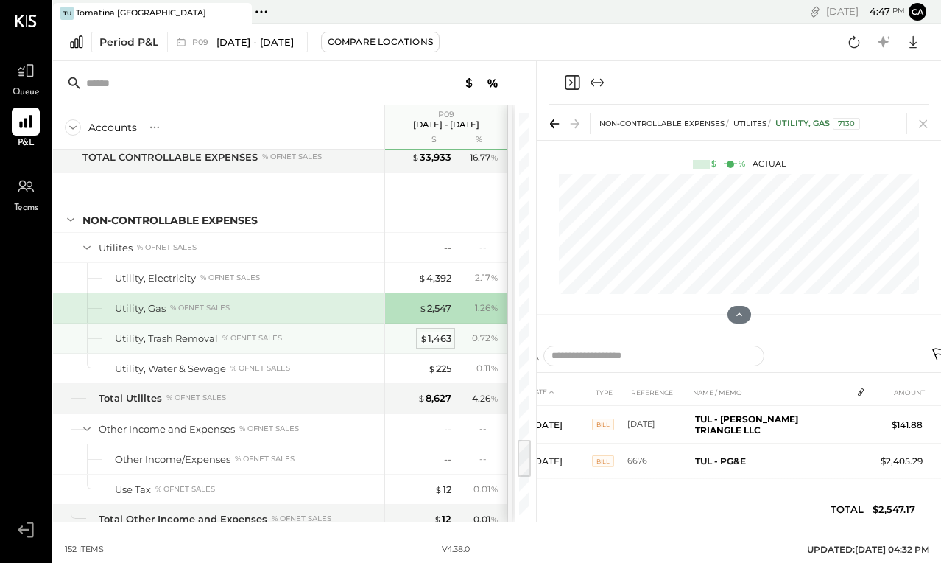
click at [445, 337] on div "$ 1,463" at bounding box center [436, 338] width 32 height 14
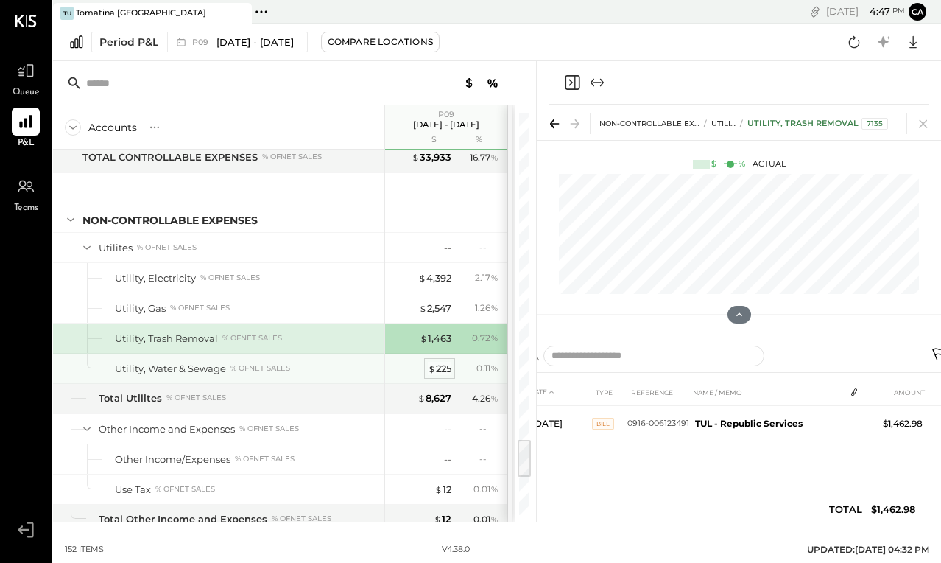
click at [445, 372] on div "$ 225" at bounding box center [440, 369] width 24 height 14
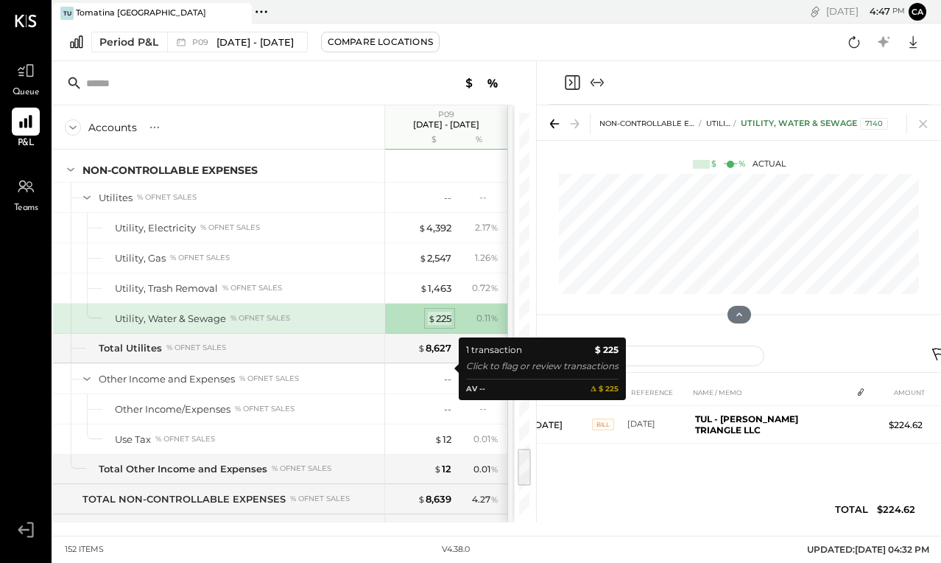
scroll to position [3366, 0]
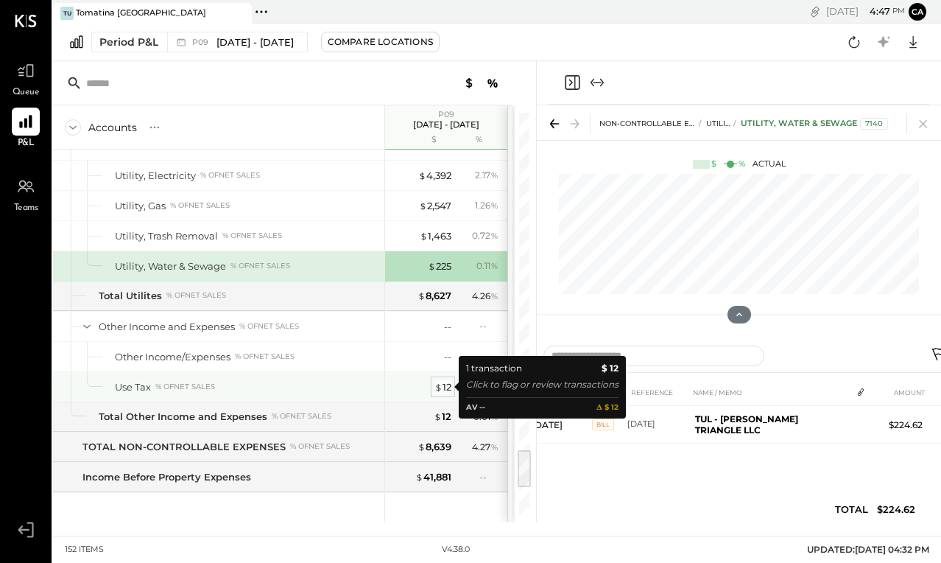
click at [445, 383] on div "$ 12" at bounding box center [442, 387] width 17 height 14
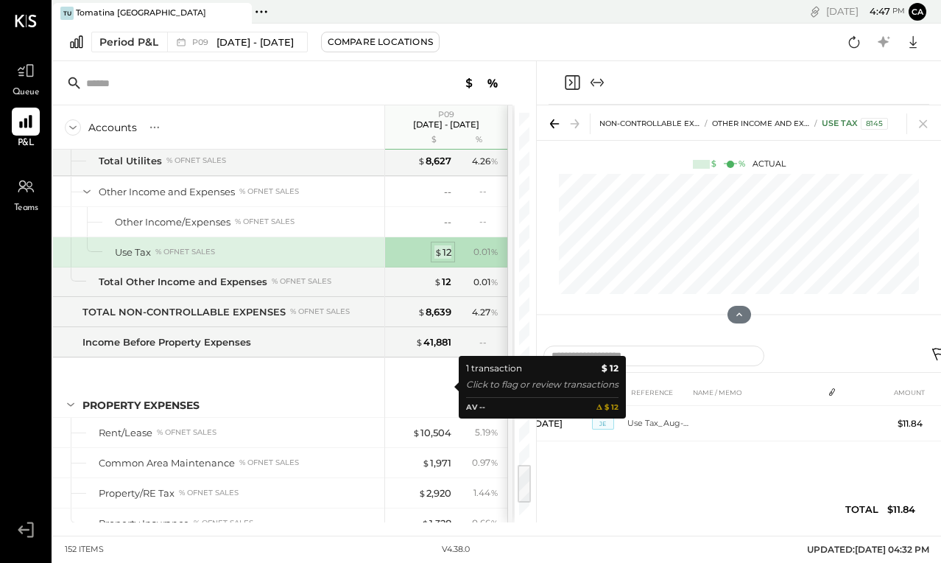
scroll to position [3523, 0]
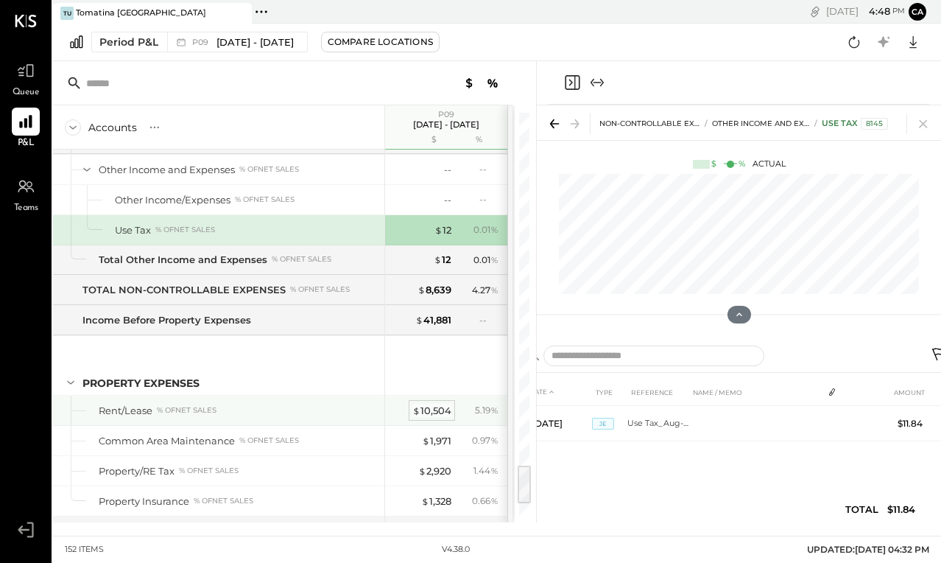
click at [427, 413] on div "$ 10,504" at bounding box center [431, 411] width 39 height 14
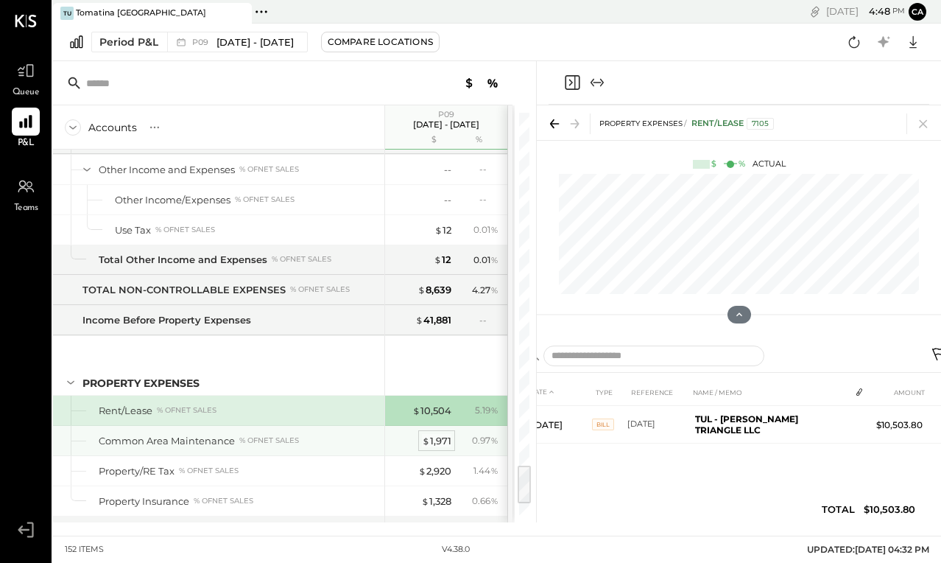
click at [439, 446] on div "$ 1,971" at bounding box center [436, 441] width 29 height 14
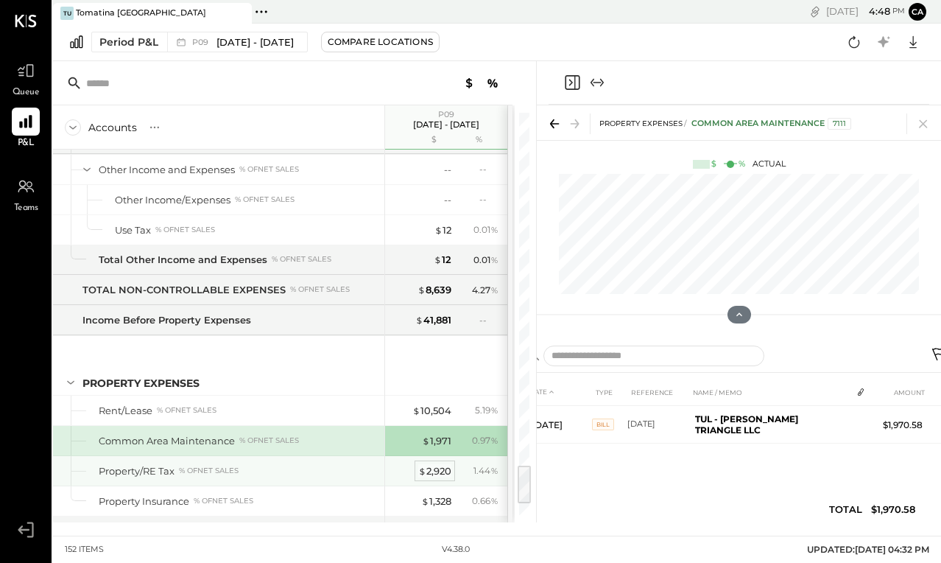
click at [434, 470] on div "$ 2,920" at bounding box center [434, 471] width 33 height 14
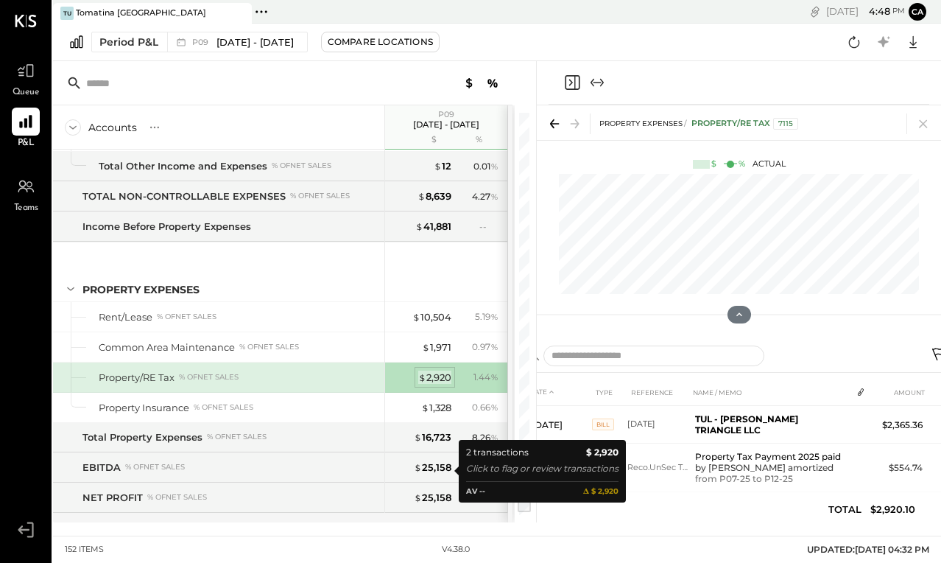
scroll to position [3627, 0]
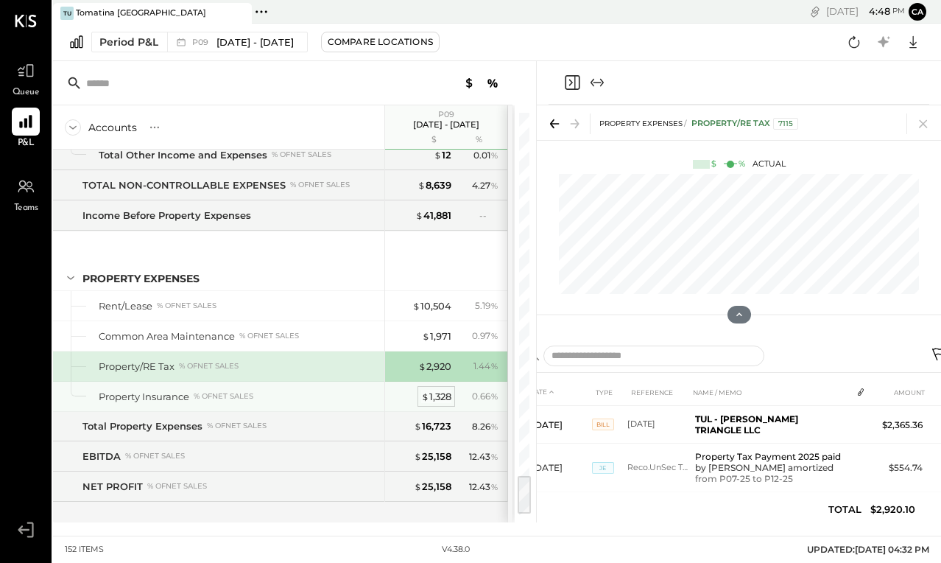
click at [441, 395] on div "$ 1,328" at bounding box center [436, 397] width 30 height 14
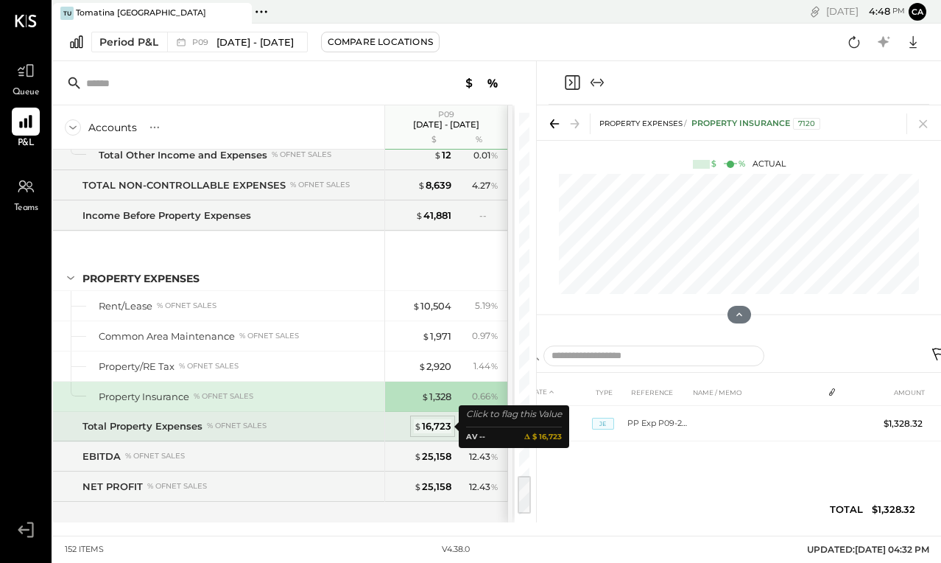
click at [442, 429] on div "$ 16,723" at bounding box center [433, 426] width 38 height 14
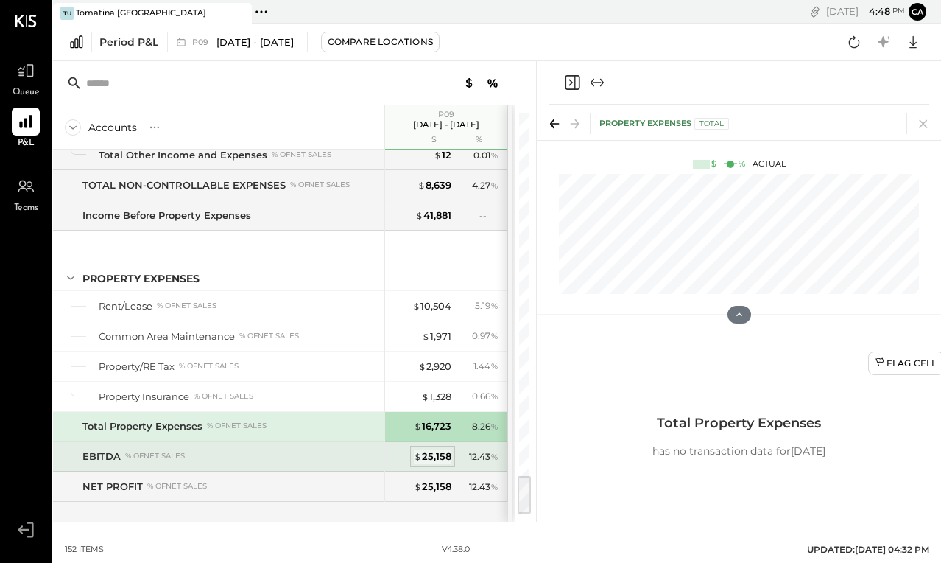
click at [441, 461] on div "$ 25,158" at bounding box center [433, 456] width 38 height 14
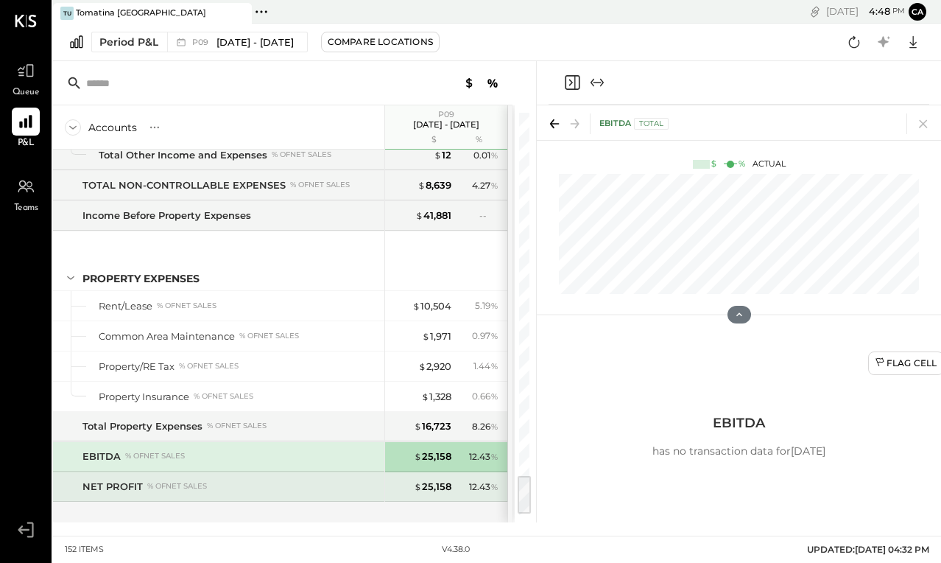
scroll to position [3643, 0]
